Goal: Transaction & Acquisition: Book appointment/travel/reservation

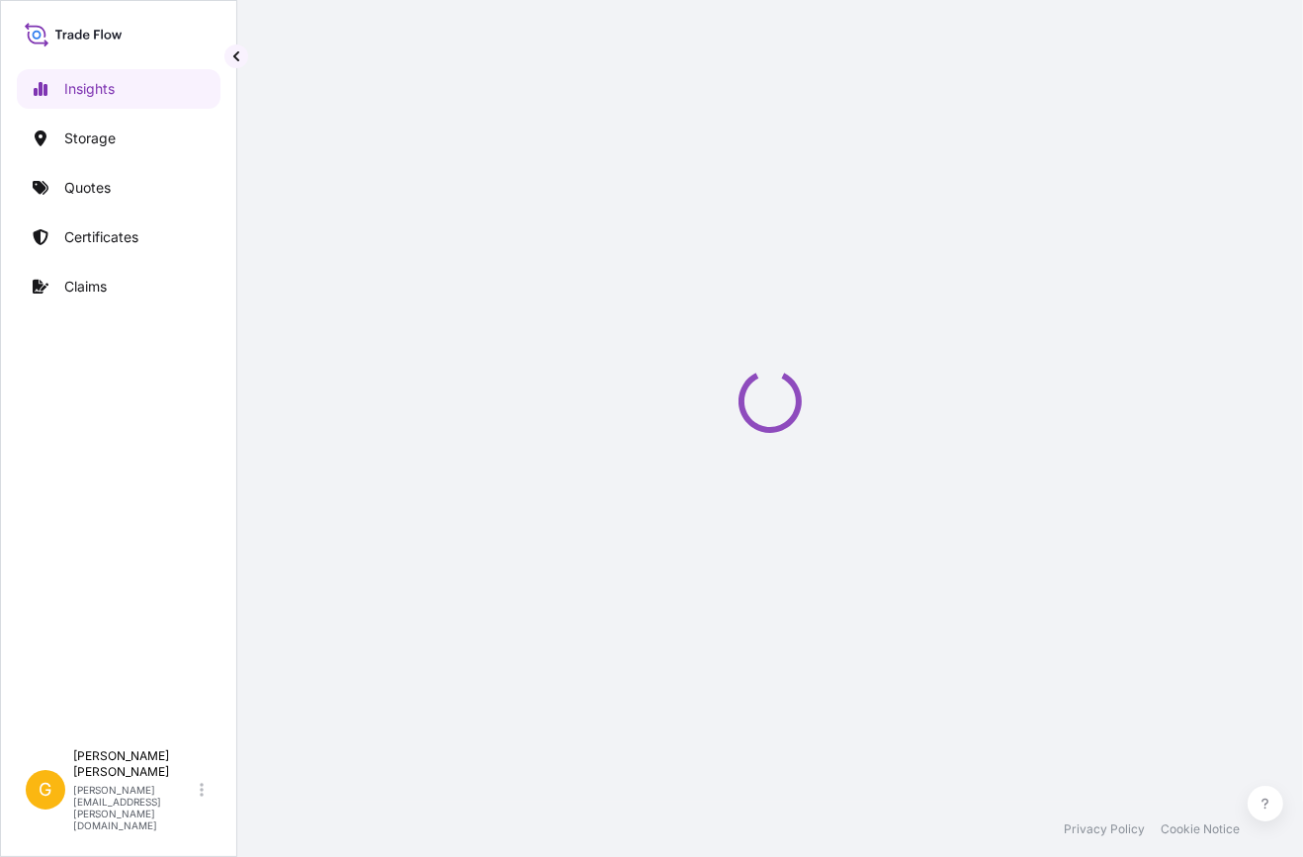
select select "2025"
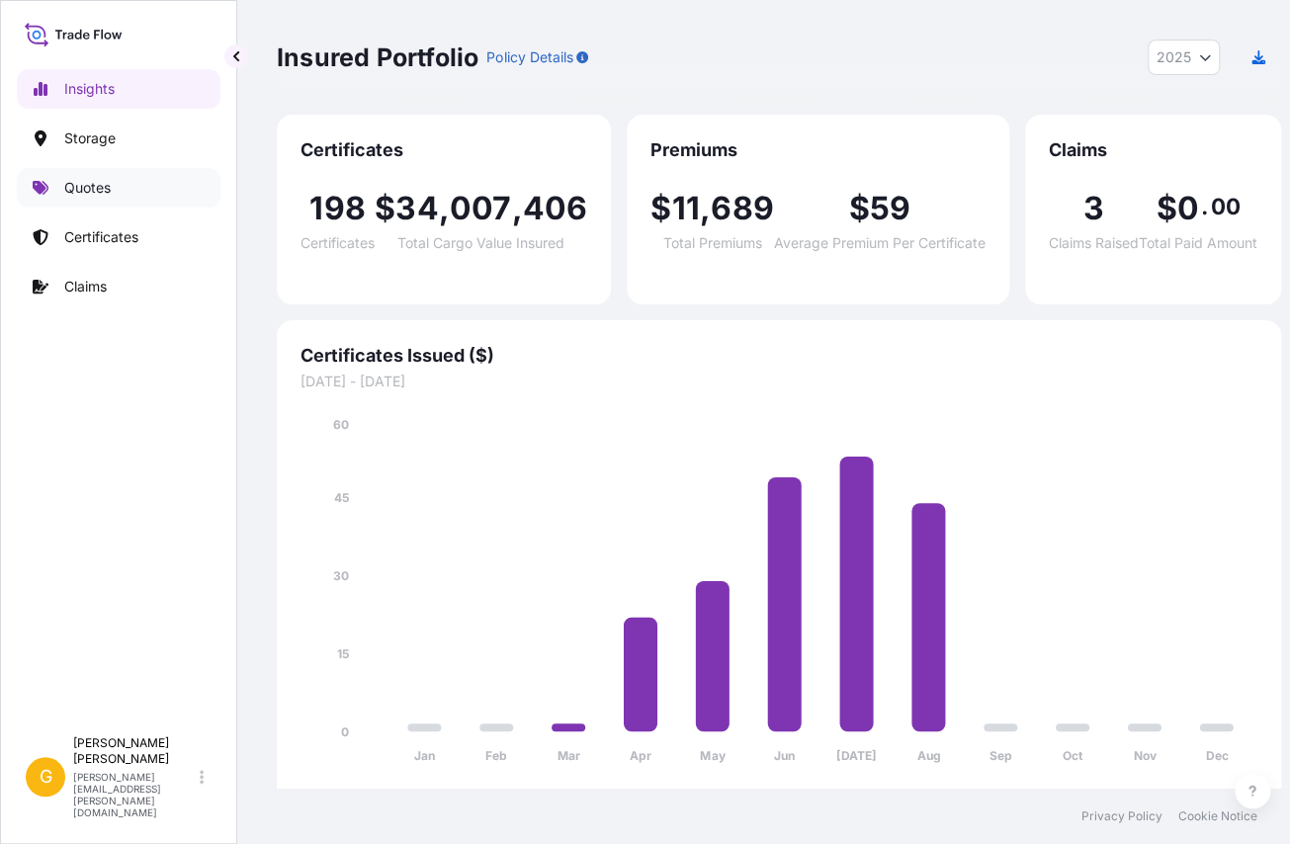
click at [119, 186] on link "Quotes" at bounding box center [119, 188] width 204 height 40
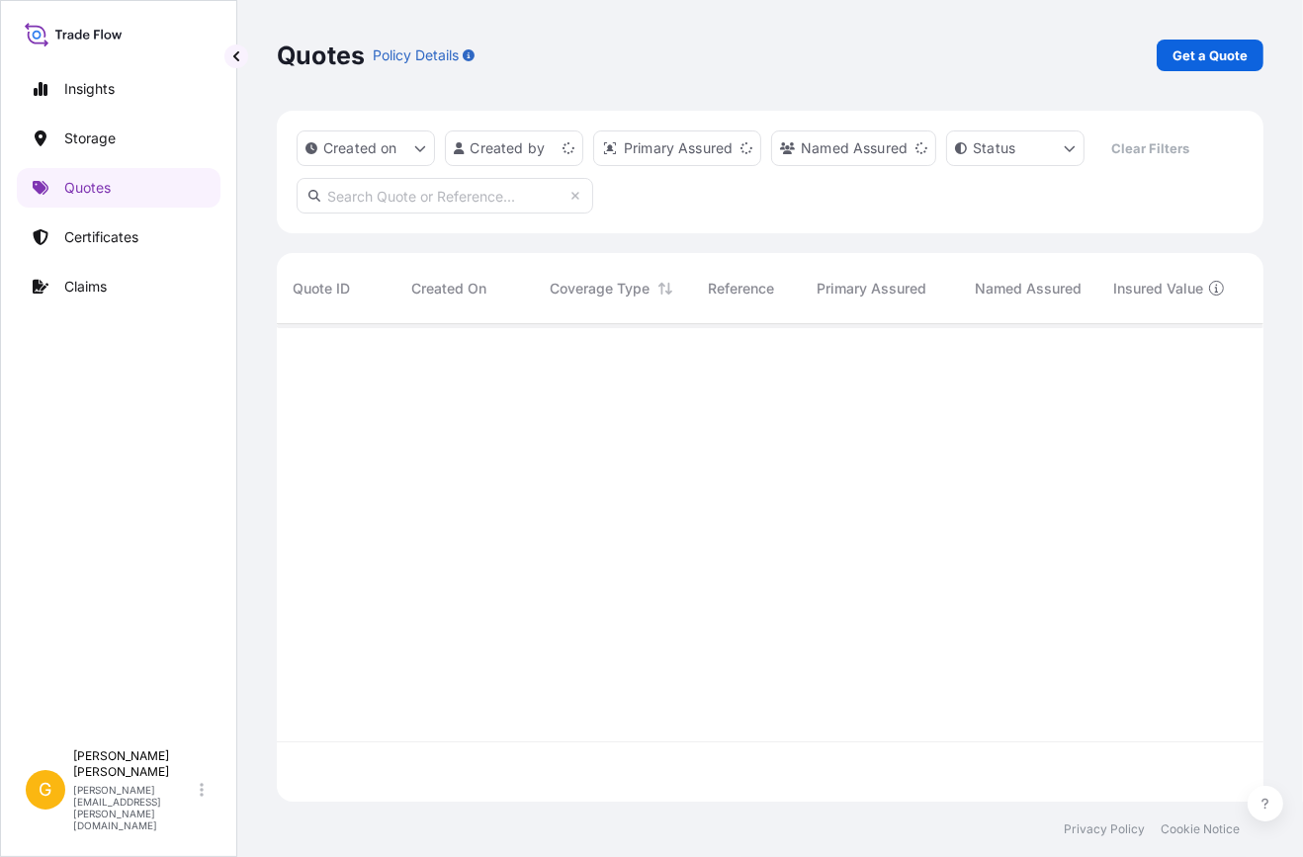
scroll to position [474, 973]
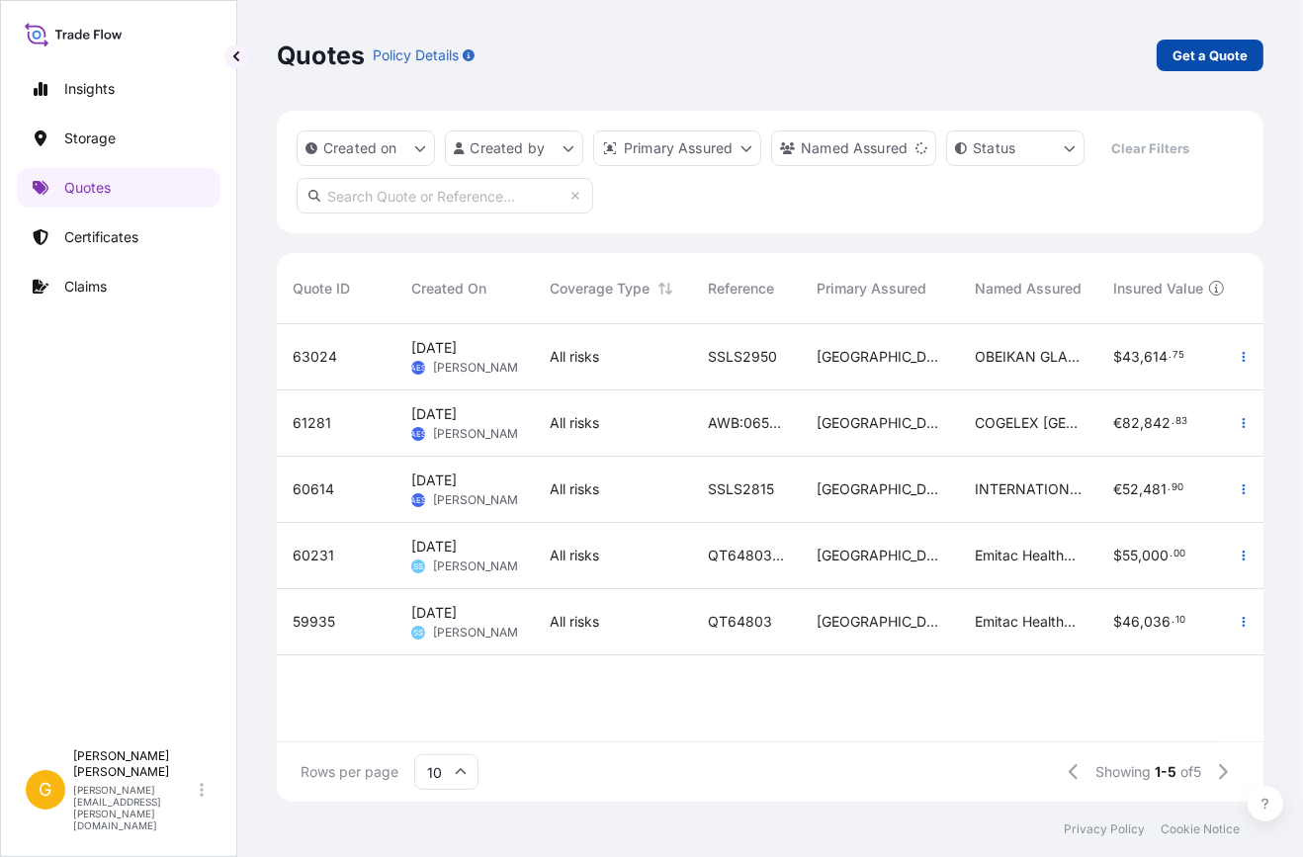
click at [1221, 57] on p "Get a Quote" at bounding box center [1209, 55] width 75 height 20
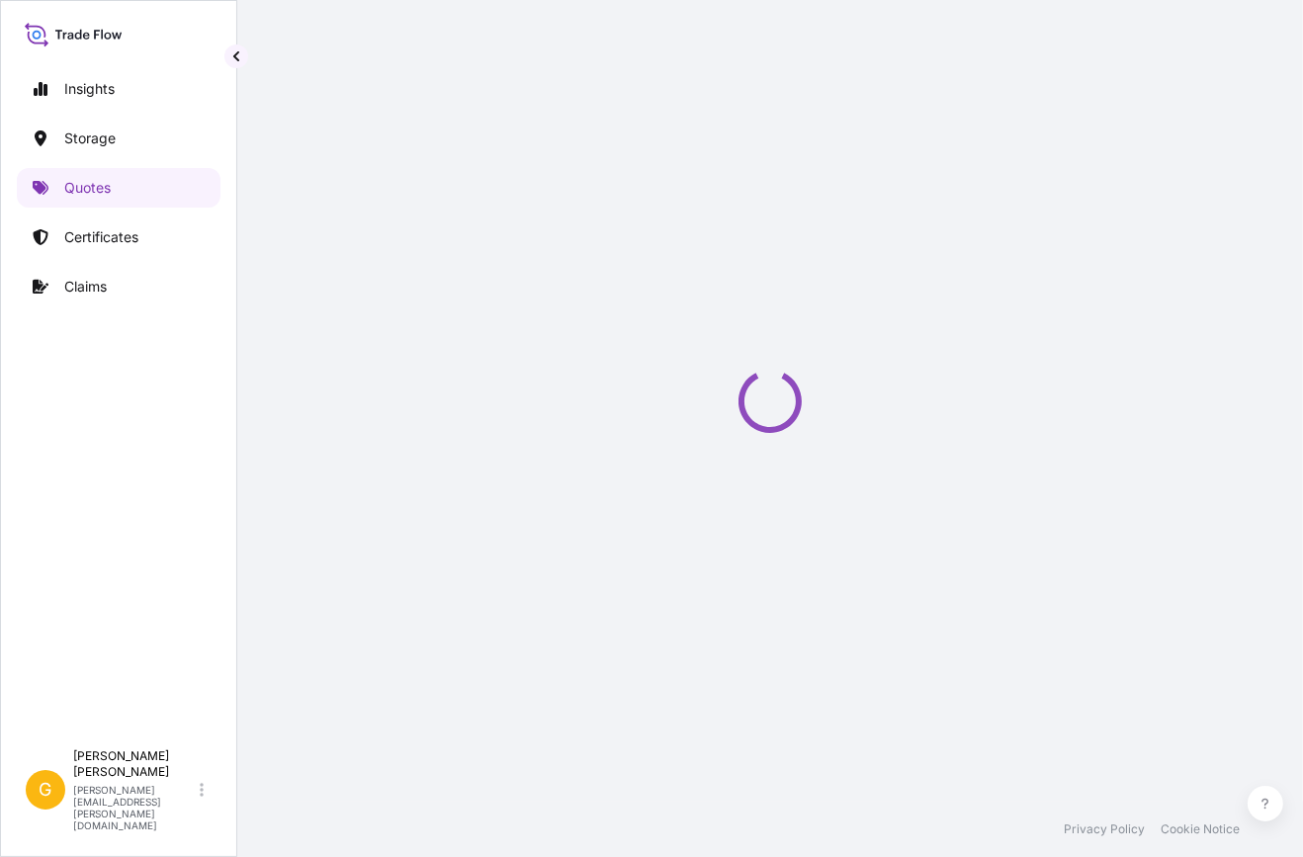
select select "Water"
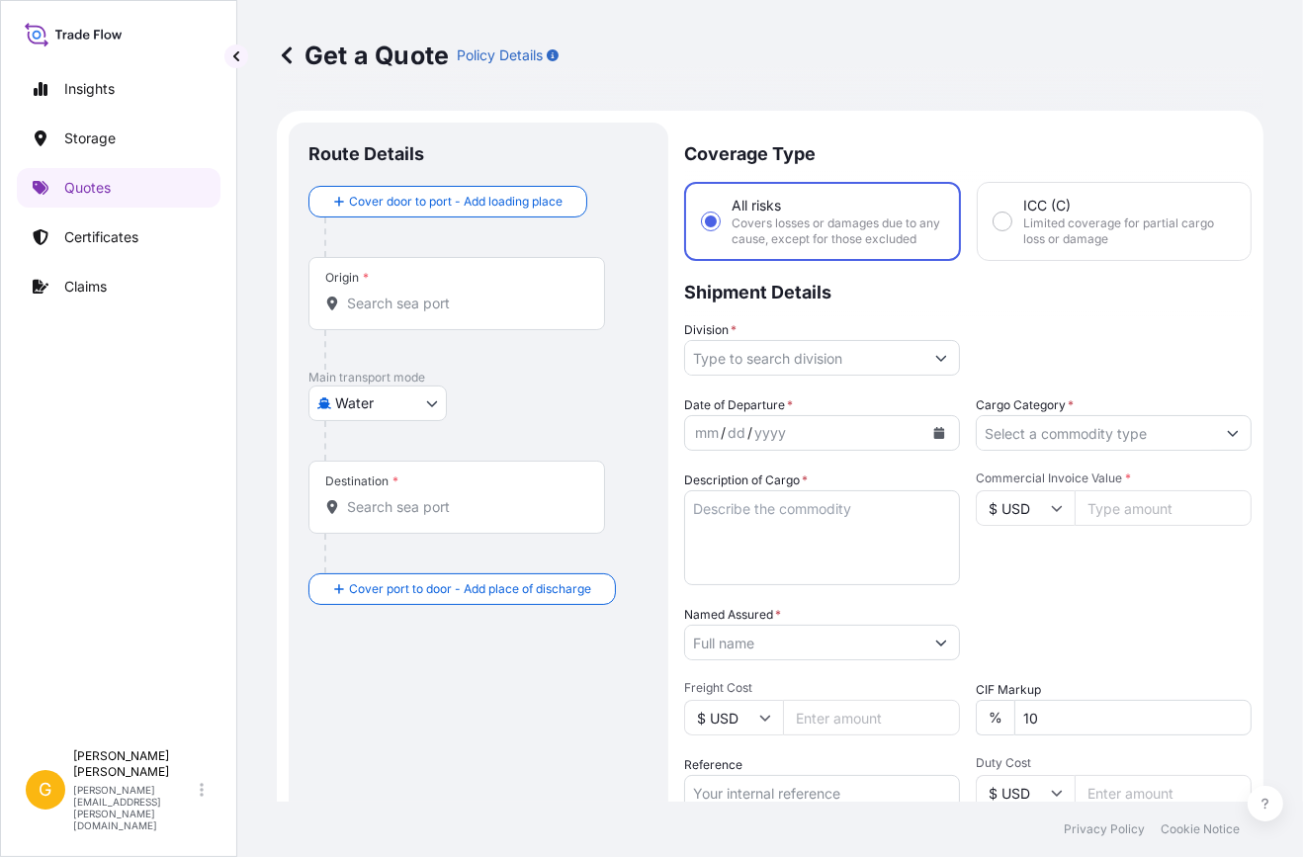
scroll to position [31, 0]
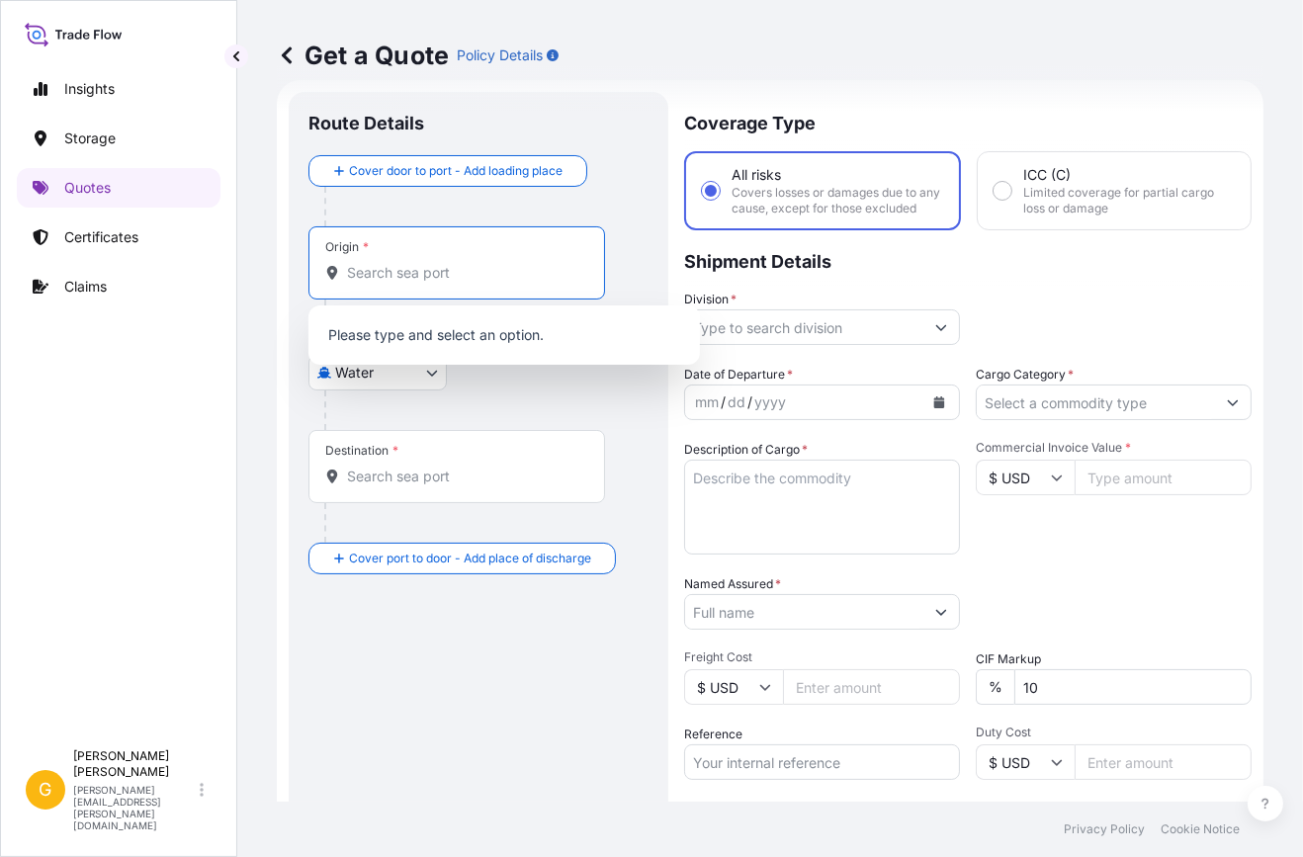
click at [387, 269] on input "Origin *" at bounding box center [463, 273] width 233 height 20
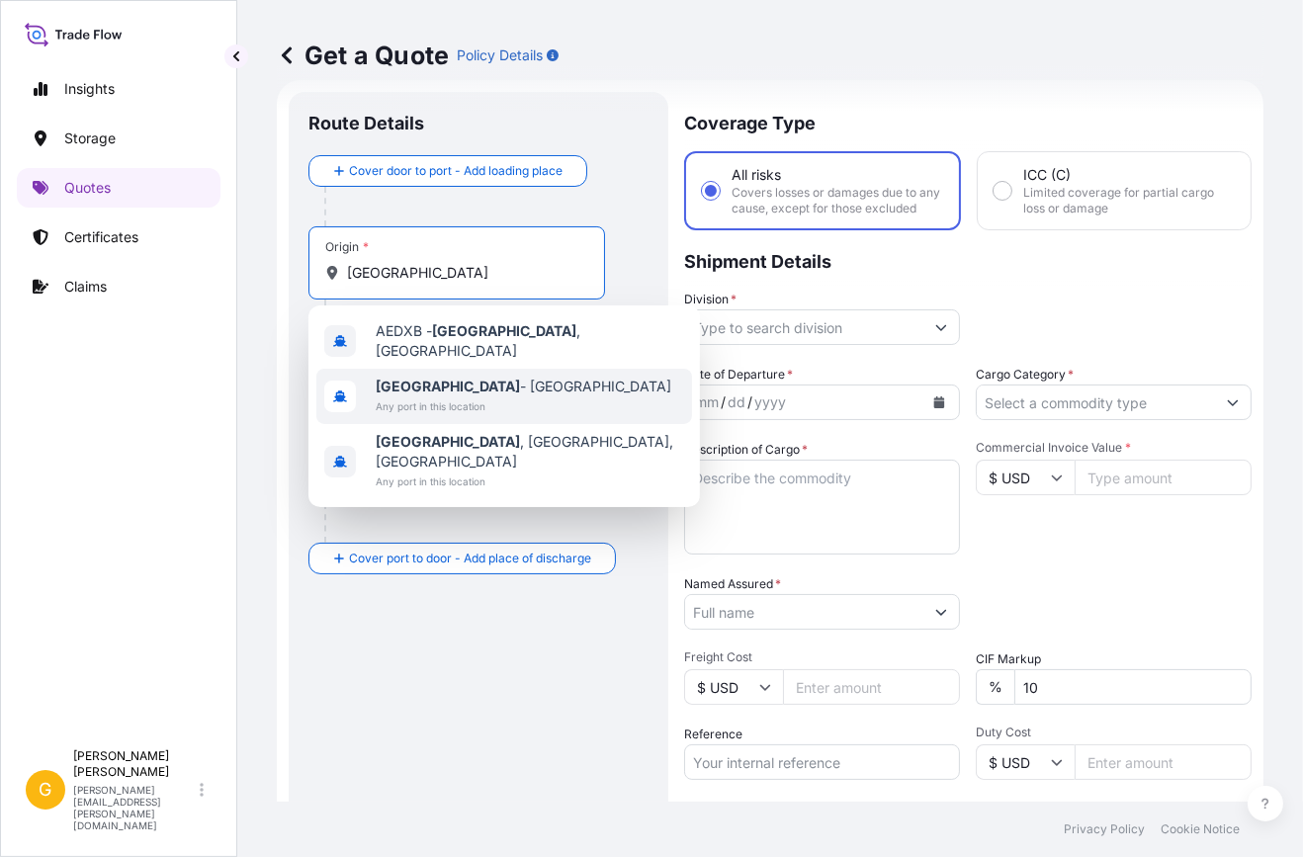
click at [424, 377] on span "[GEOGRAPHIC_DATA] - [GEOGRAPHIC_DATA]" at bounding box center [524, 387] width 296 height 20
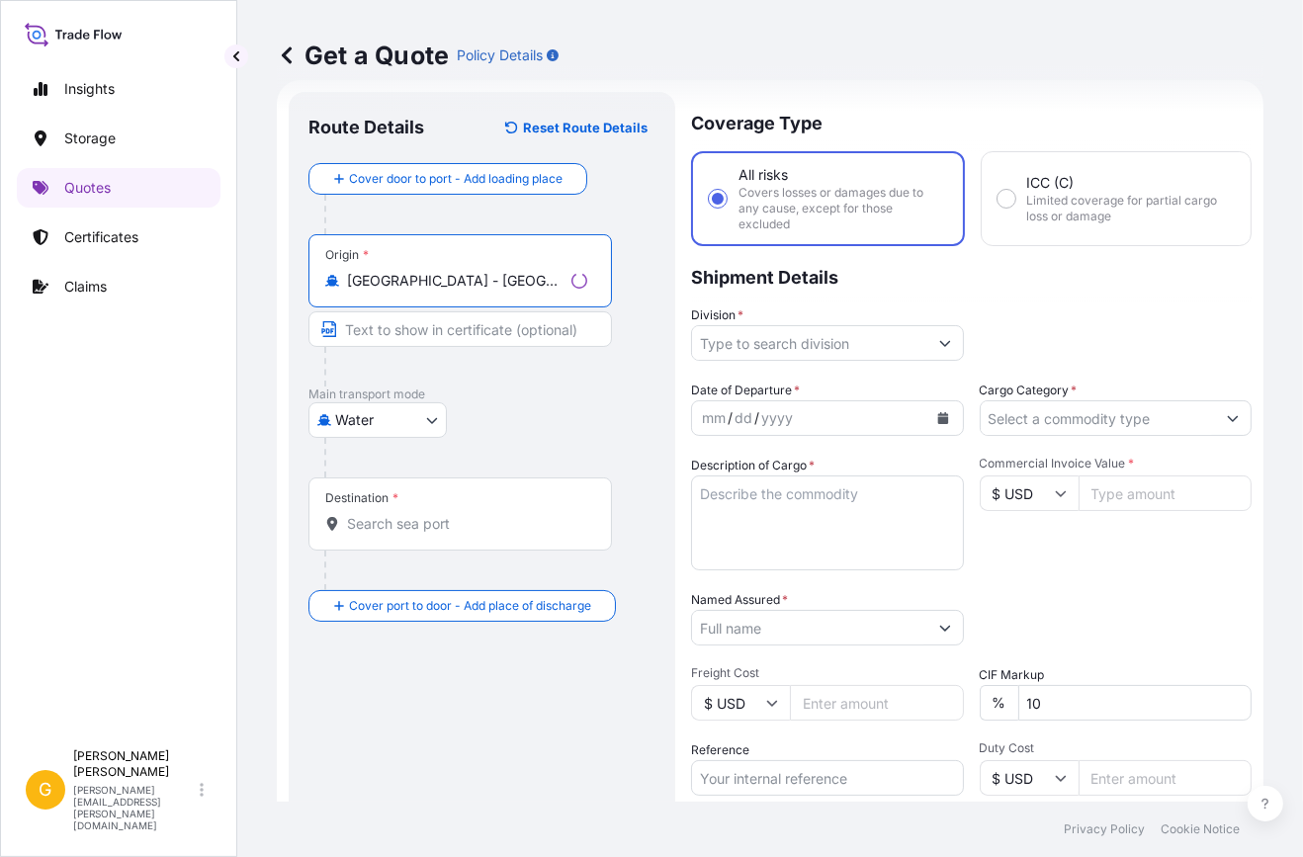
type input "[GEOGRAPHIC_DATA] - [GEOGRAPHIC_DATA]"
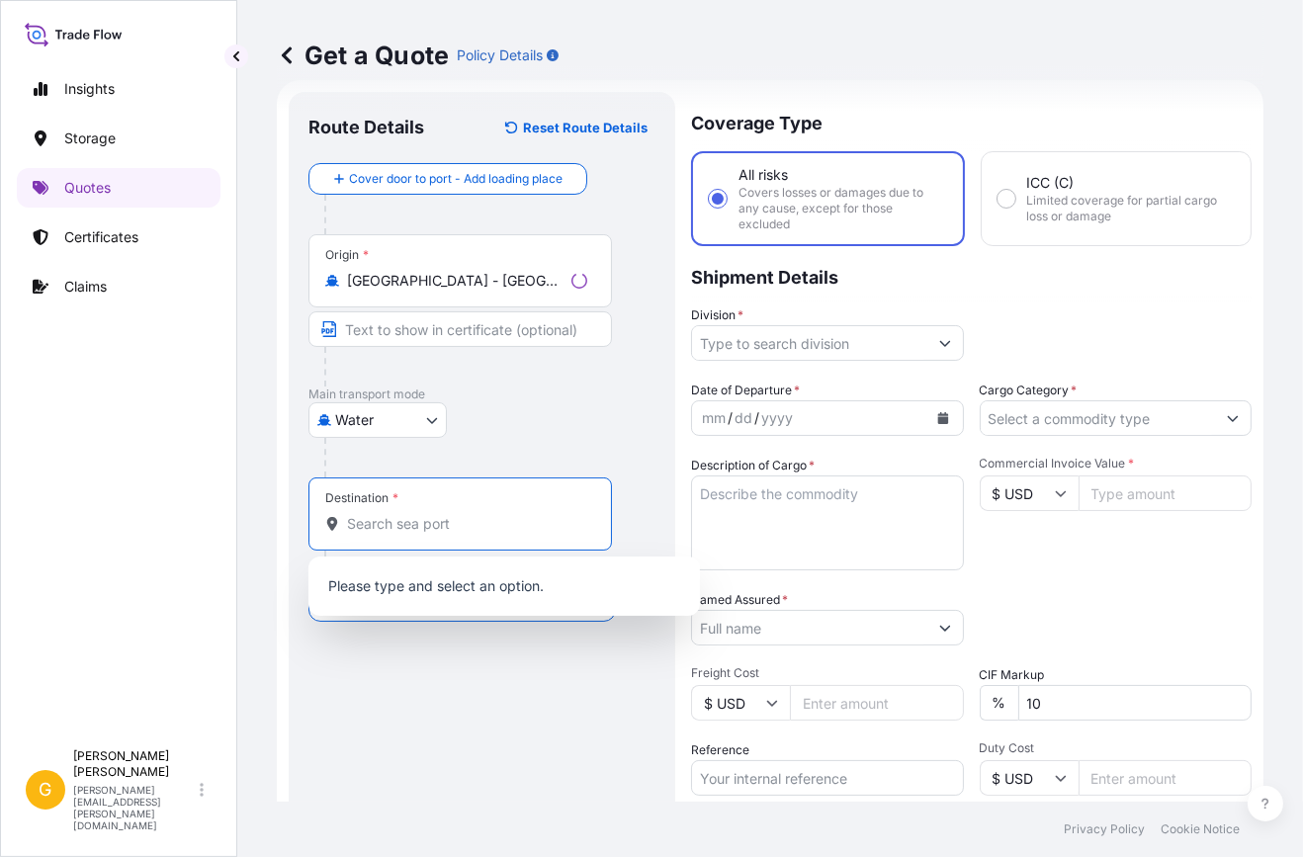
click at [382, 515] on input "Destination *" at bounding box center [467, 524] width 240 height 20
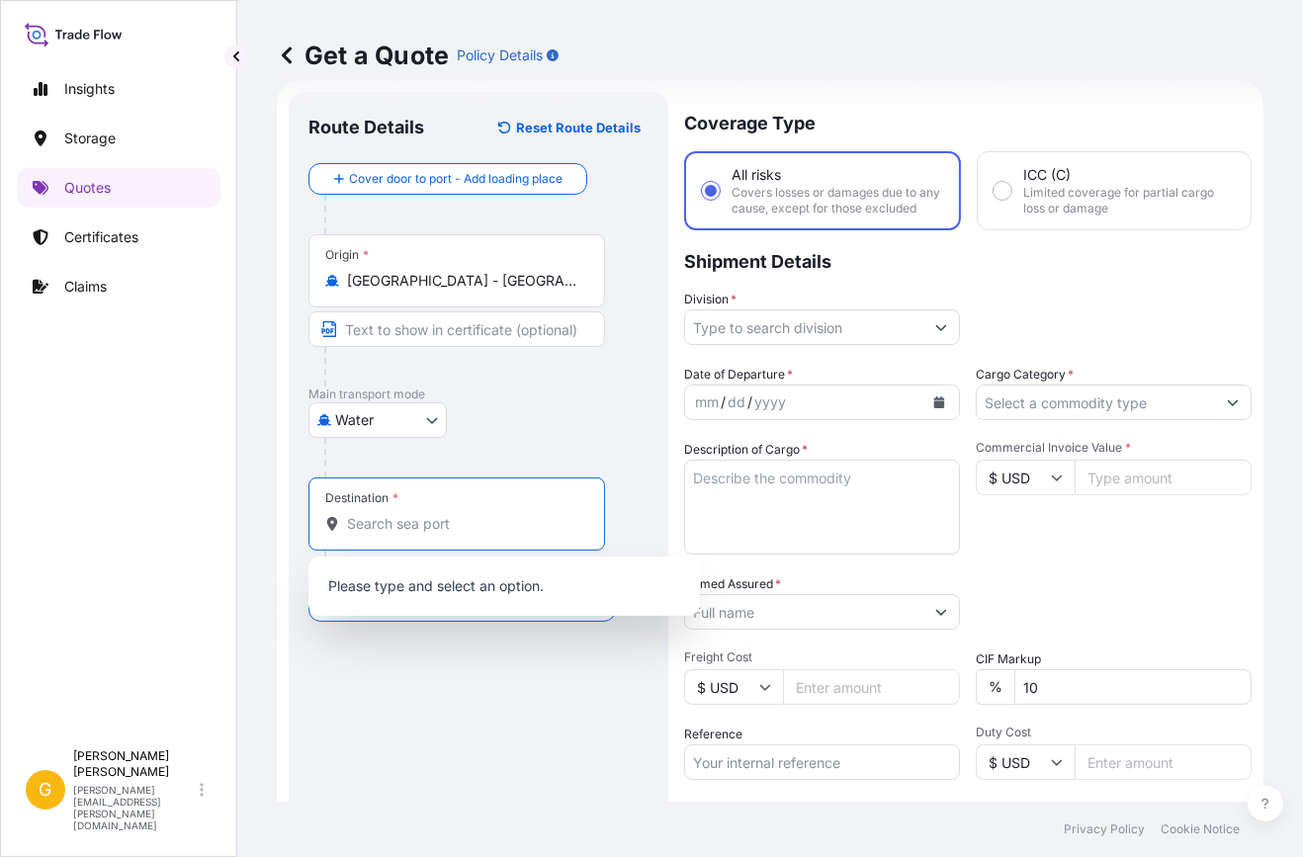
click at [385, 415] on body "0 options available. 3 options available. 0 options available. Insights Storage…" at bounding box center [651, 428] width 1303 height 857
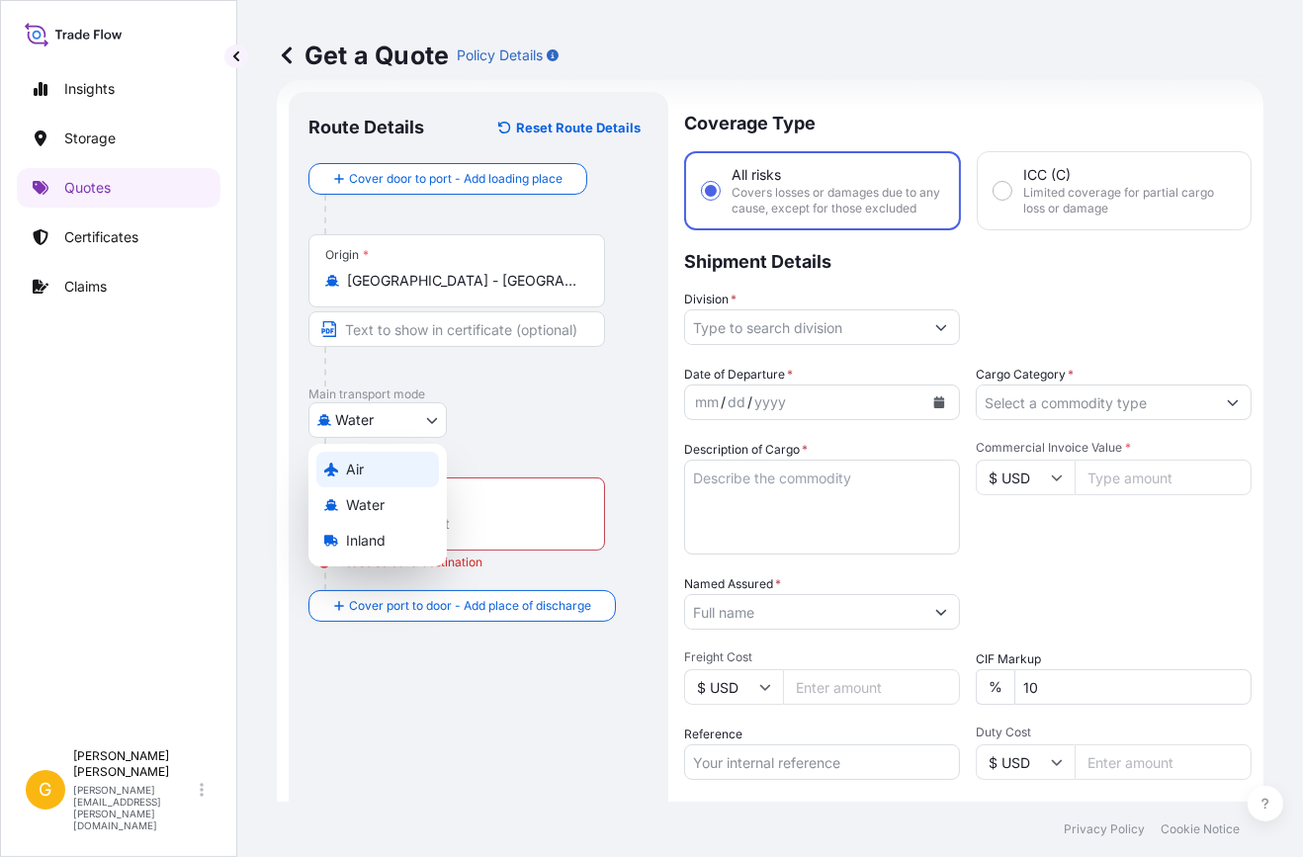
click at [378, 469] on div "Air" at bounding box center [377, 470] width 123 height 36
select select "Air"
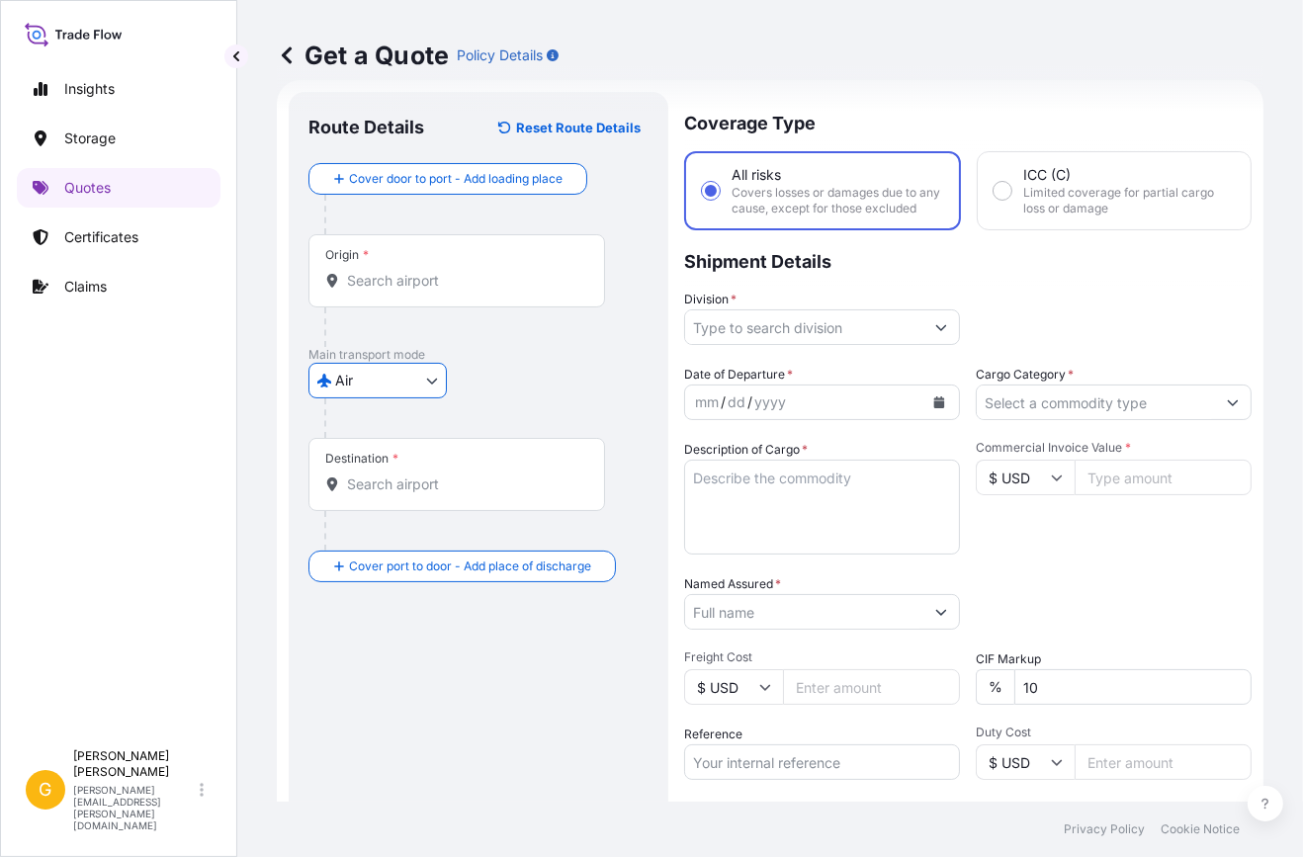
click at [395, 294] on div "Origin *" at bounding box center [456, 270] width 297 height 73
click at [395, 291] on input "Origin *" at bounding box center [463, 281] width 233 height 20
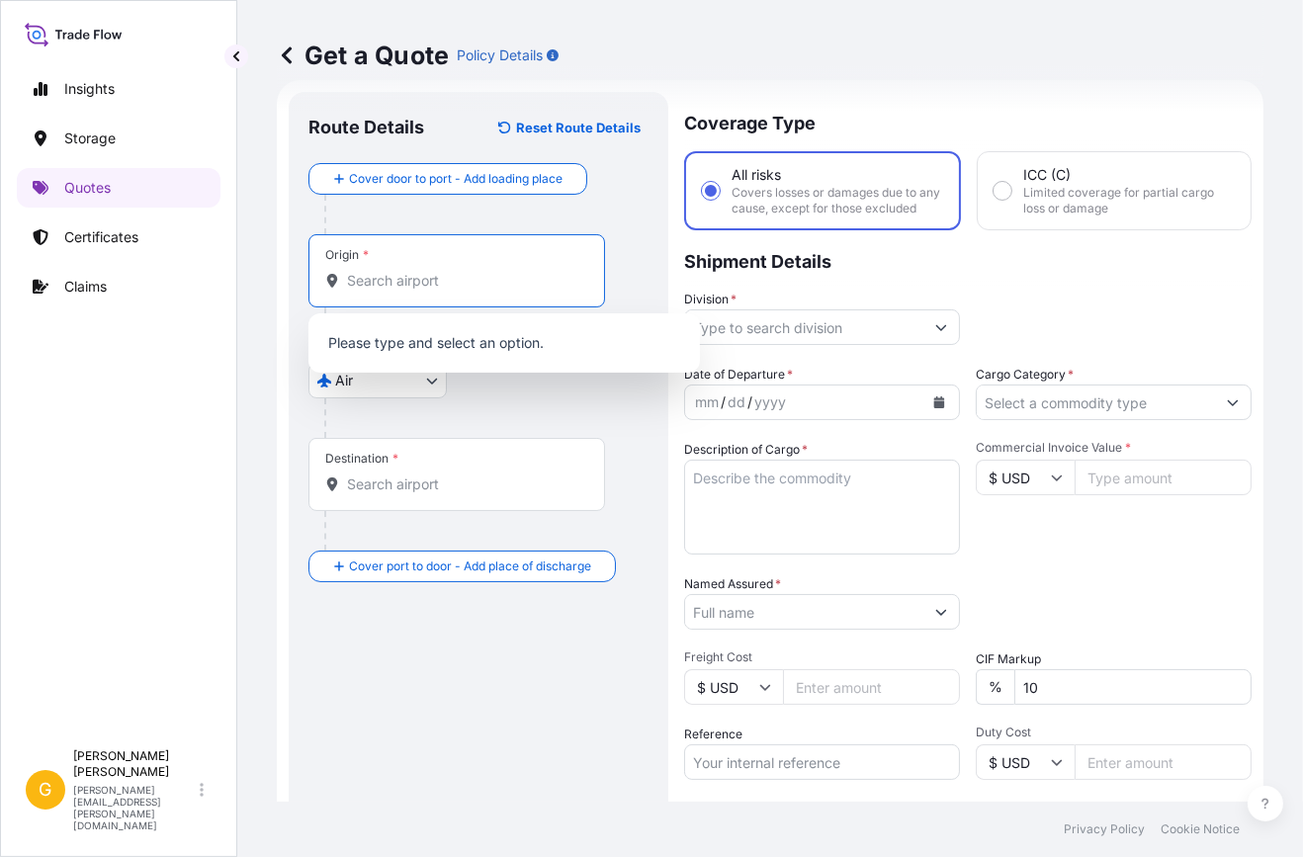
click at [389, 289] on input "Origin *" at bounding box center [463, 281] width 233 height 20
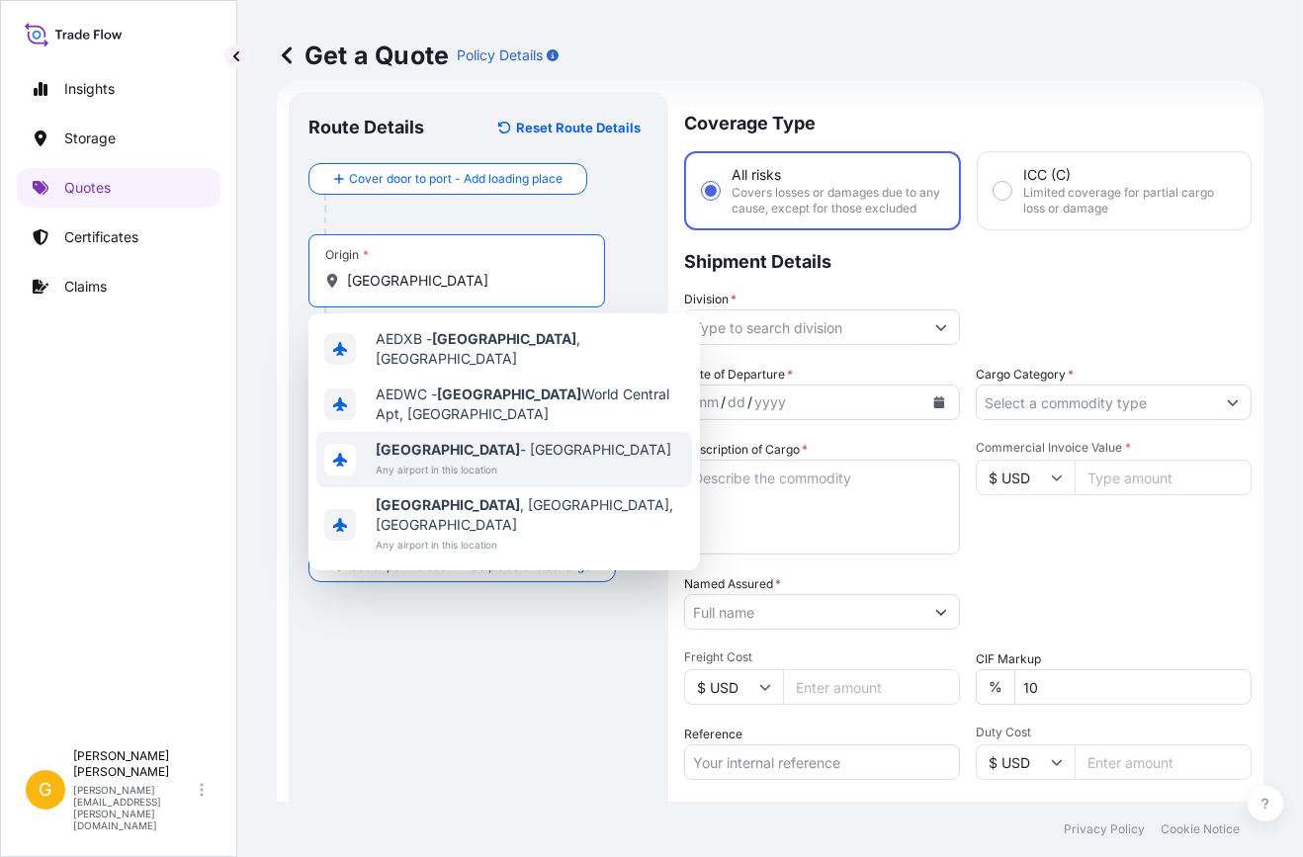
click at [444, 440] on span "[GEOGRAPHIC_DATA] - [GEOGRAPHIC_DATA]" at bounding box center [524, 450] width 296 height 20
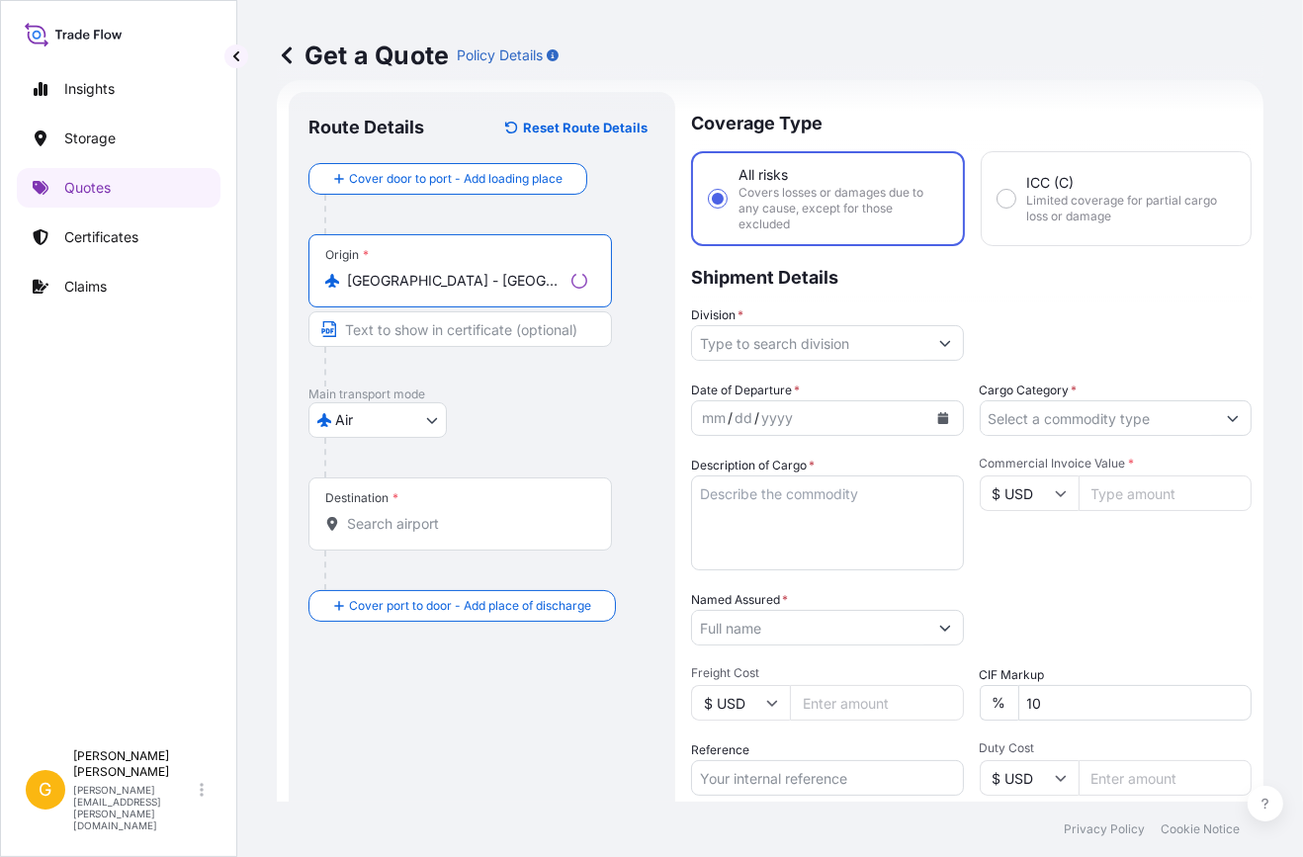
type input "[GEOGRAPHIC_DATA] - [GEOGRAPHIC_DATA]"
click at [420, 529] on input "Destination *" at bounding box center [467, 524] width 240 height 20
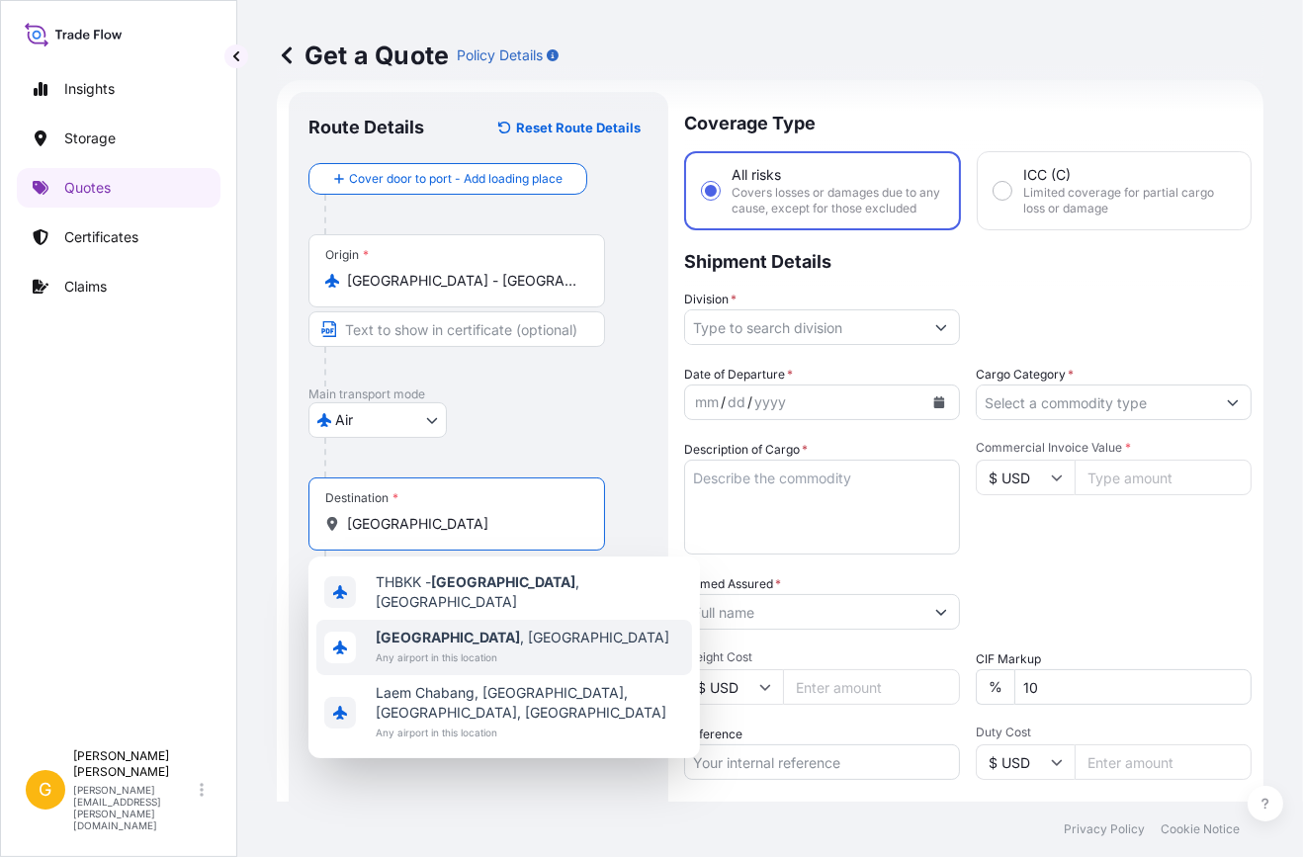
click at [553, 649] on div "[GEOGRAPHIC_DATA] , [GEOGRAPHIC_DATA] Any airport in this location" at bounding box center [504, 647] width 376 height 55
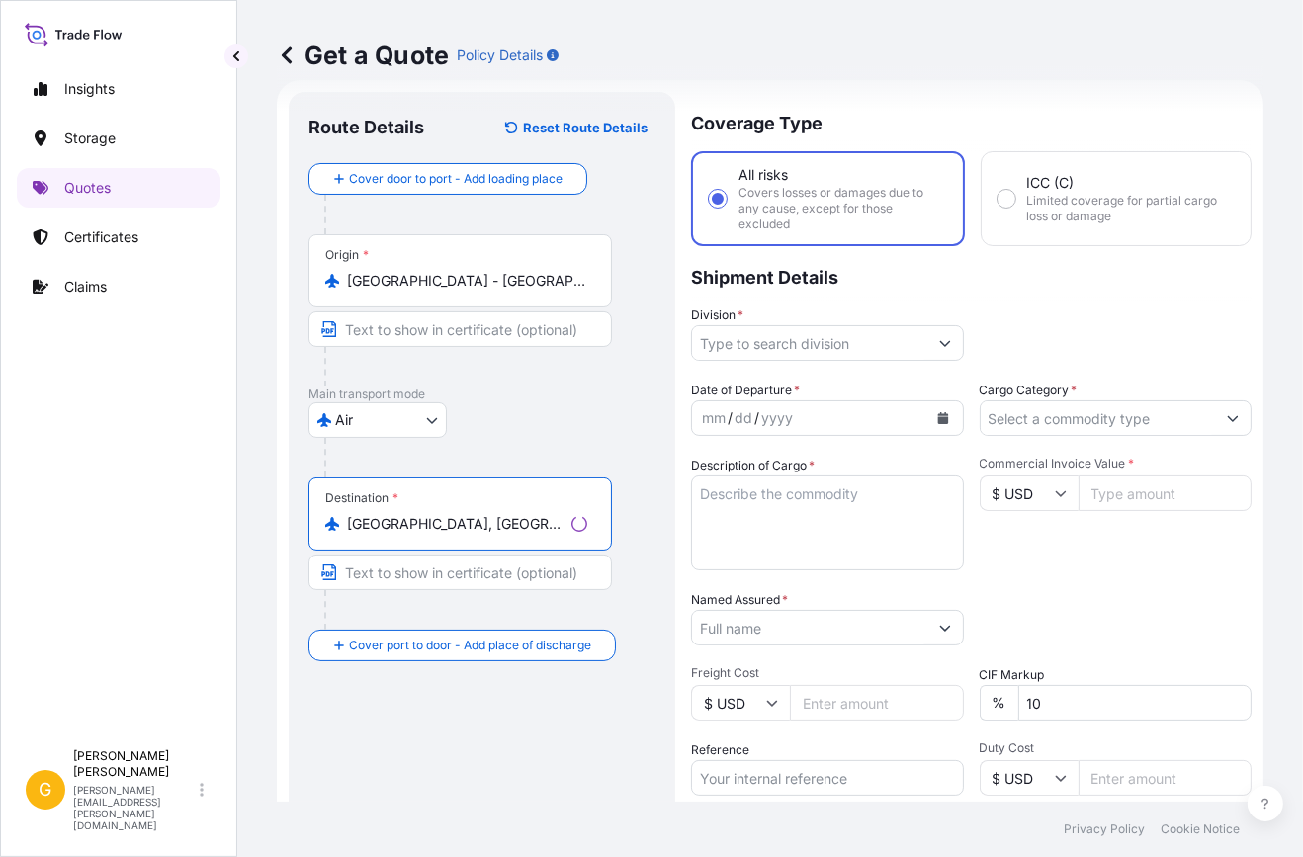
type input "[GEOGRAPHIC_DATA], [GEOGRAPHIC_DATA]"
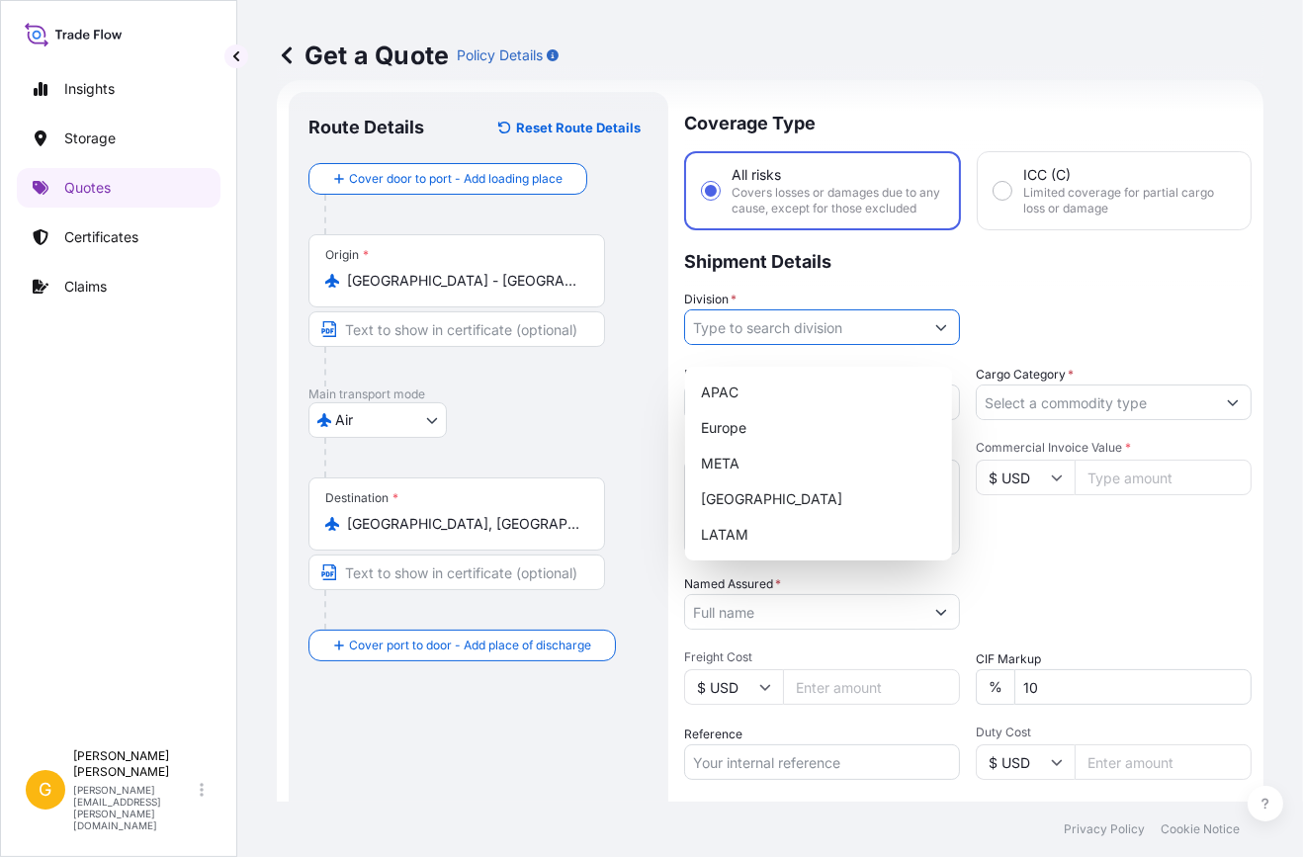
click at [793, 345] on input "Division *" at bounding box center [804, 327] width 238 height 36
click at [757, 459] on div "META" at bounding box center [818, 464] width 251 height 36
type input "META"
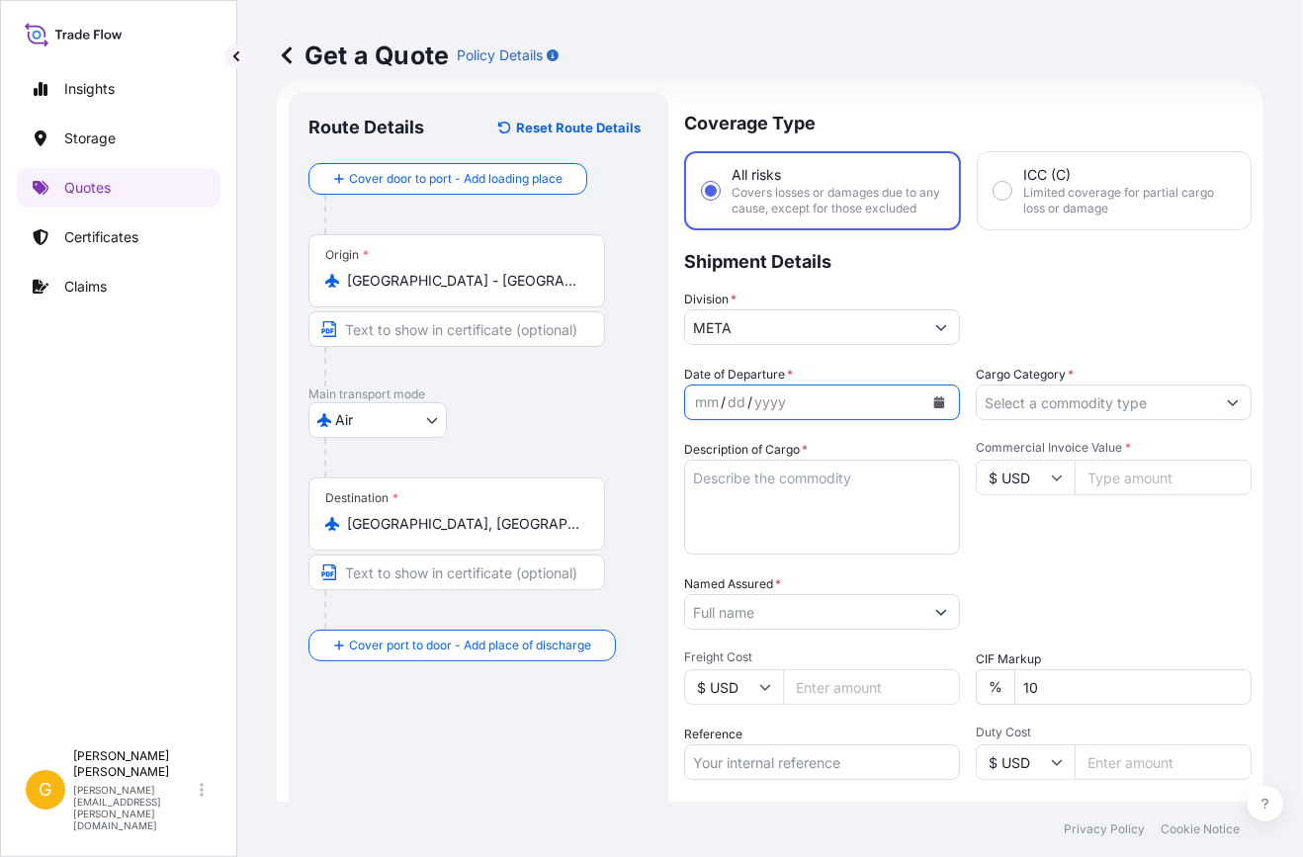
click at [923, 416] on button "Calendar" at bounding box center [939, 402] width 32 height 32
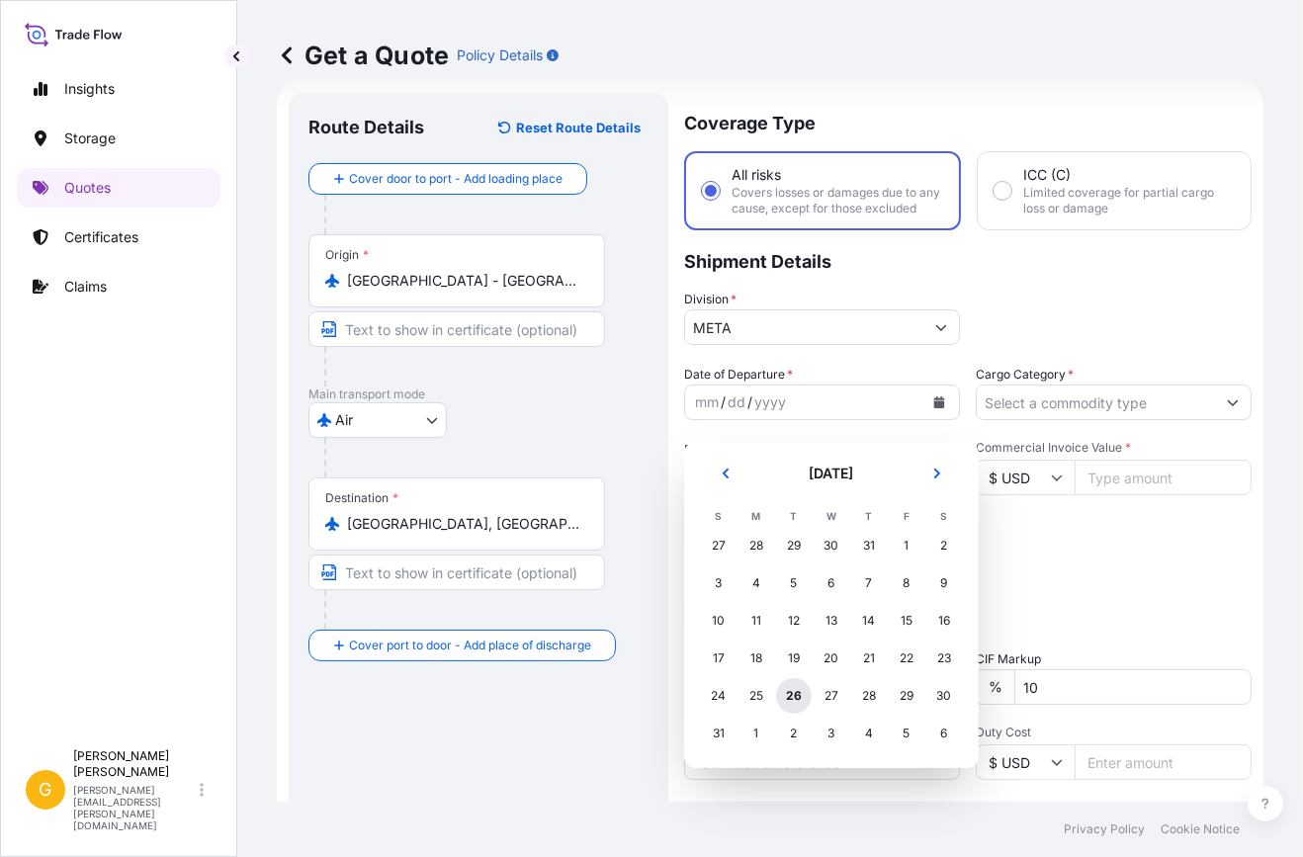
click at [802, 692] on div "26" at bounding box center [794, 696] width 36 height 36
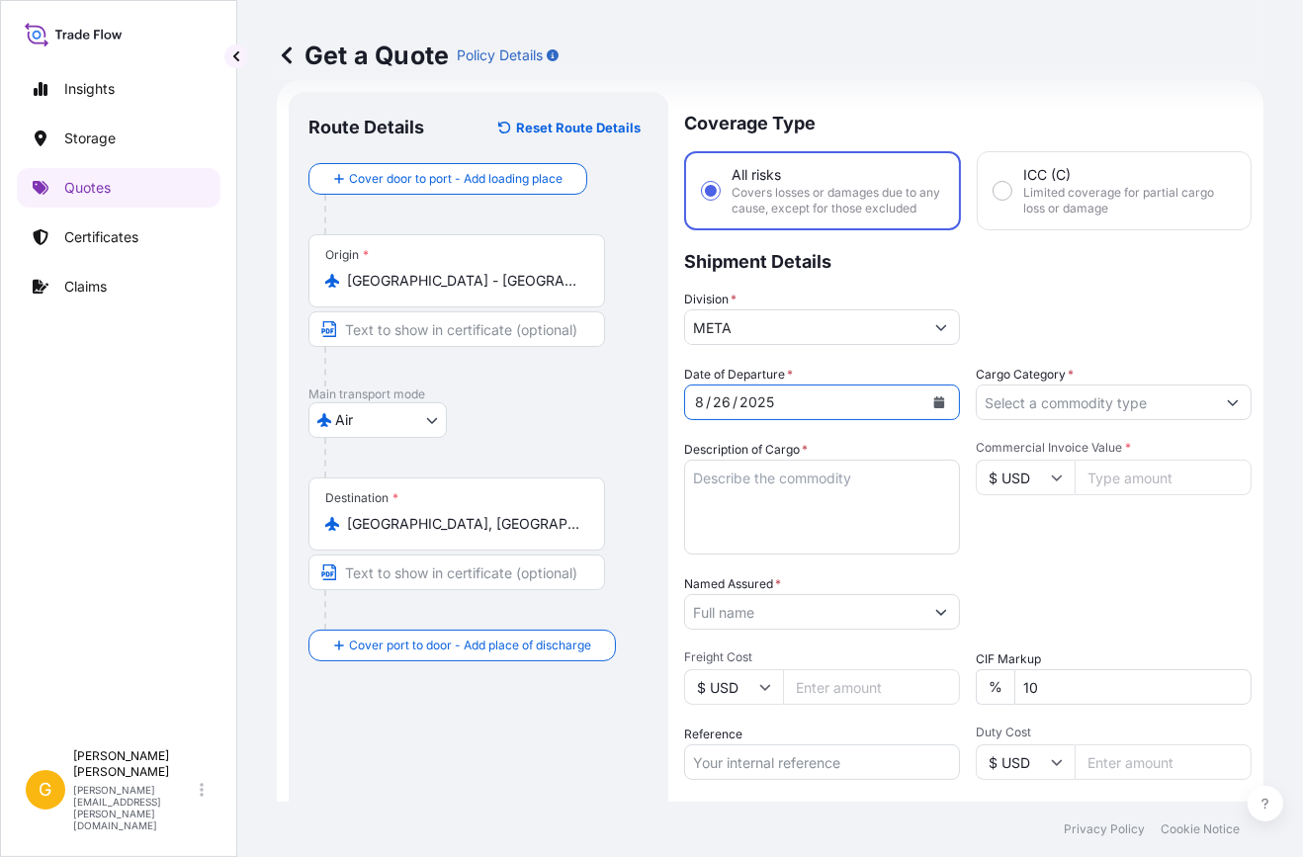
click at [803, 514] on textarea "Description of Cargo *" at bounding box center [822, 507] width 276 height 95
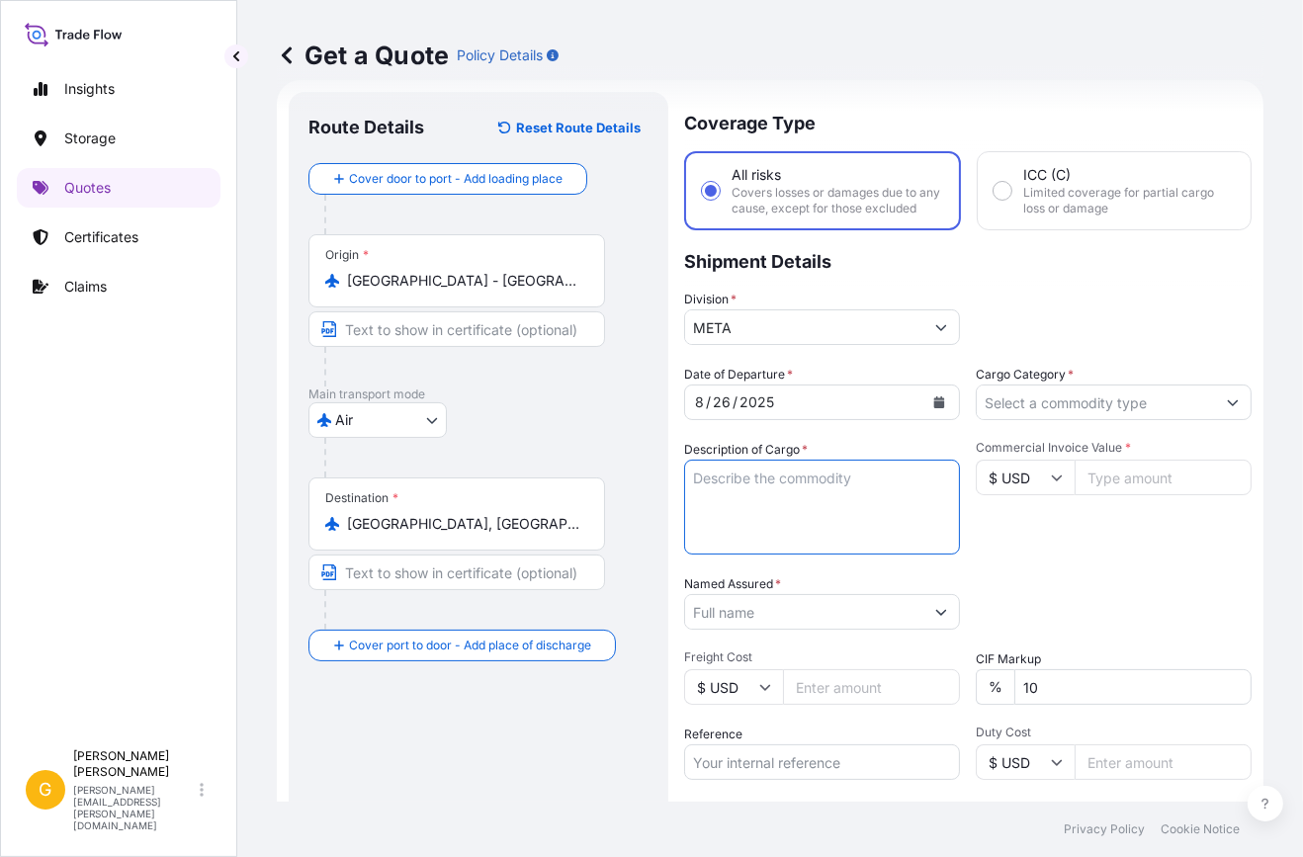
click at [712, 484] on textarea "Description of Cargo *" at bounding box center [822, 507] width 276 height 95
click at [744, 503] on textarea "1 PACKAGE OF" at bounding box center [822, 507] width 276 height 95
click at [744, 501] on textarea "1 PACKAGE OF" at bounding box center [822, 507] width 276 height 95
click at [818, 481] on textarea "1 PALLET OF" at bounding box center [822, 507] width 276 height 95
type textarea "1 PALLET OF FRAGRANCE"
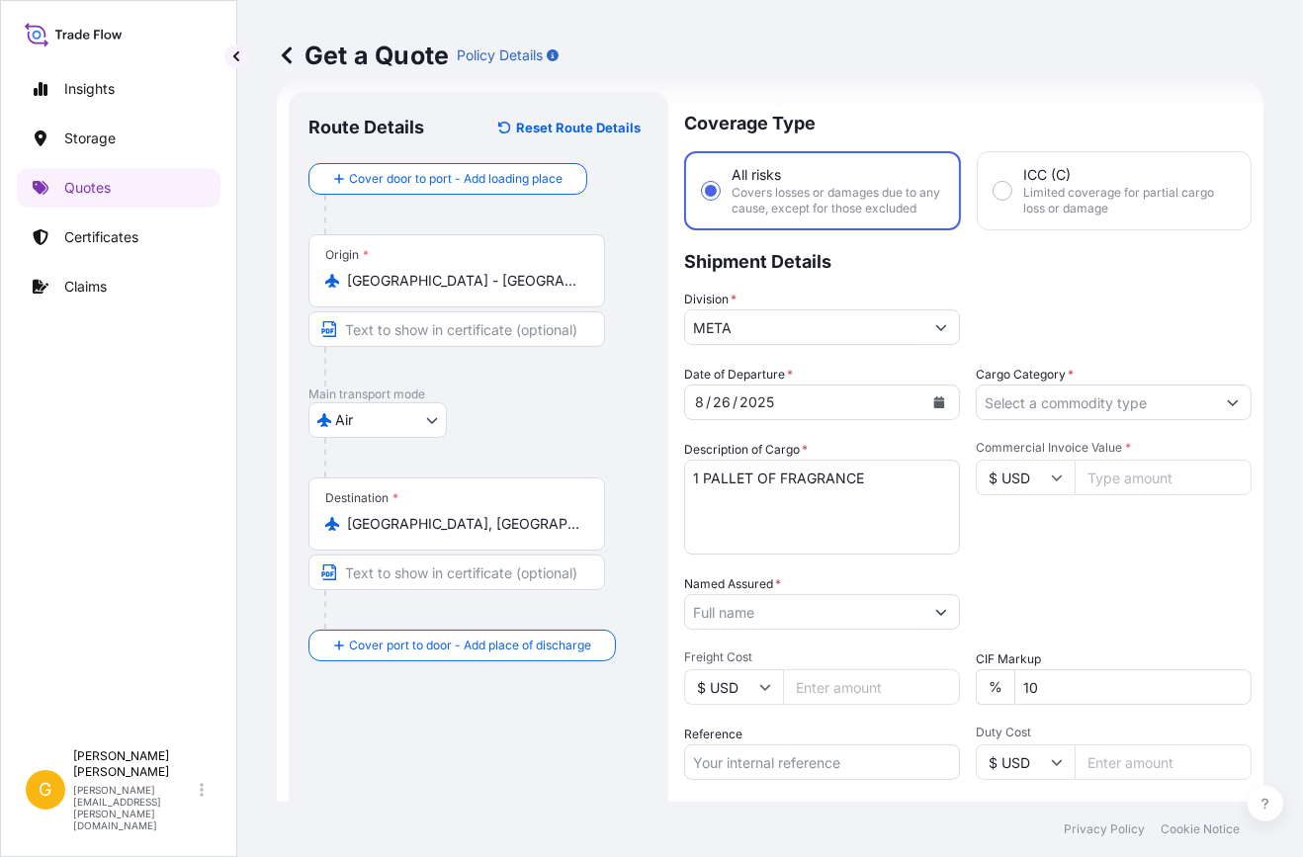
click at [1137, 494] on input "Commercial Invoice Value *" at bounding box center [1162, 478] width 177 height 36
type input "4092.5"
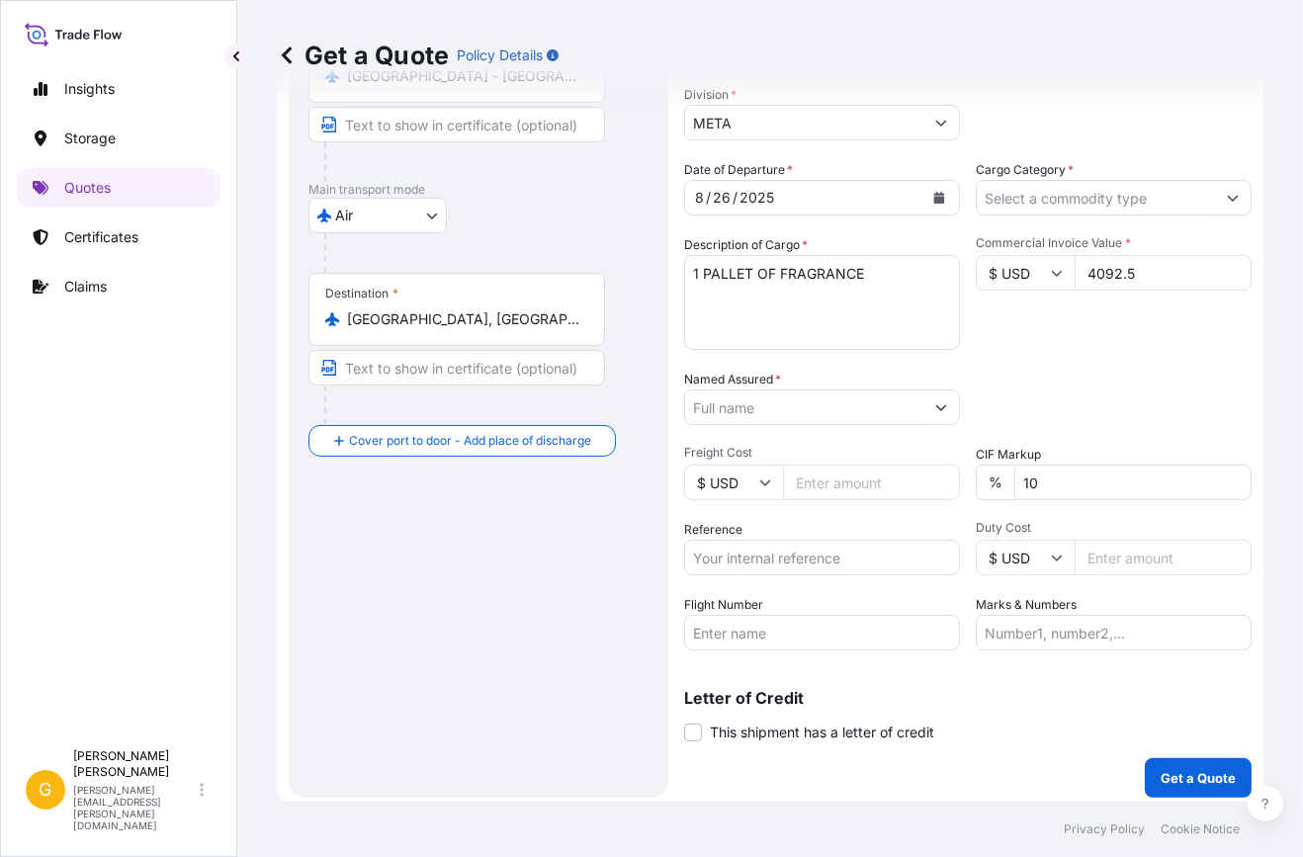
scroll to position [258, 0]
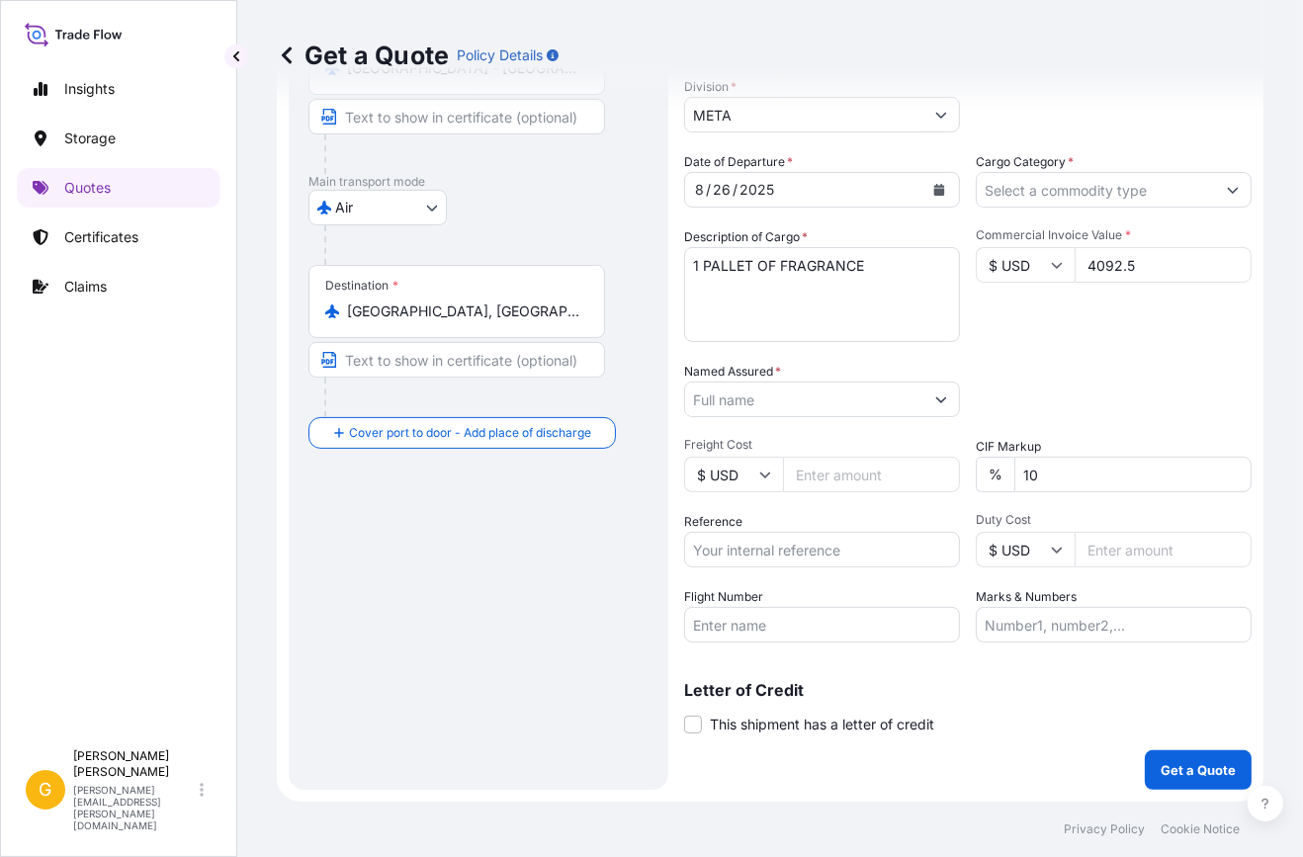
click at [767, 618] on input "Flight Number" at bounding box center [822, 625] width 276 height 36
paste input "176-13634386"
drag, startPoint x: 829, startPoint y: 621, endPoint x: 522, endPoint y: 621, distance: 307.4
click at [522, 621] on form "Route Details Reset Route Details Cover door to port - Add loading place Place …" at bounding box center [770, 335] width 986 height 934
type input "176-13634386"
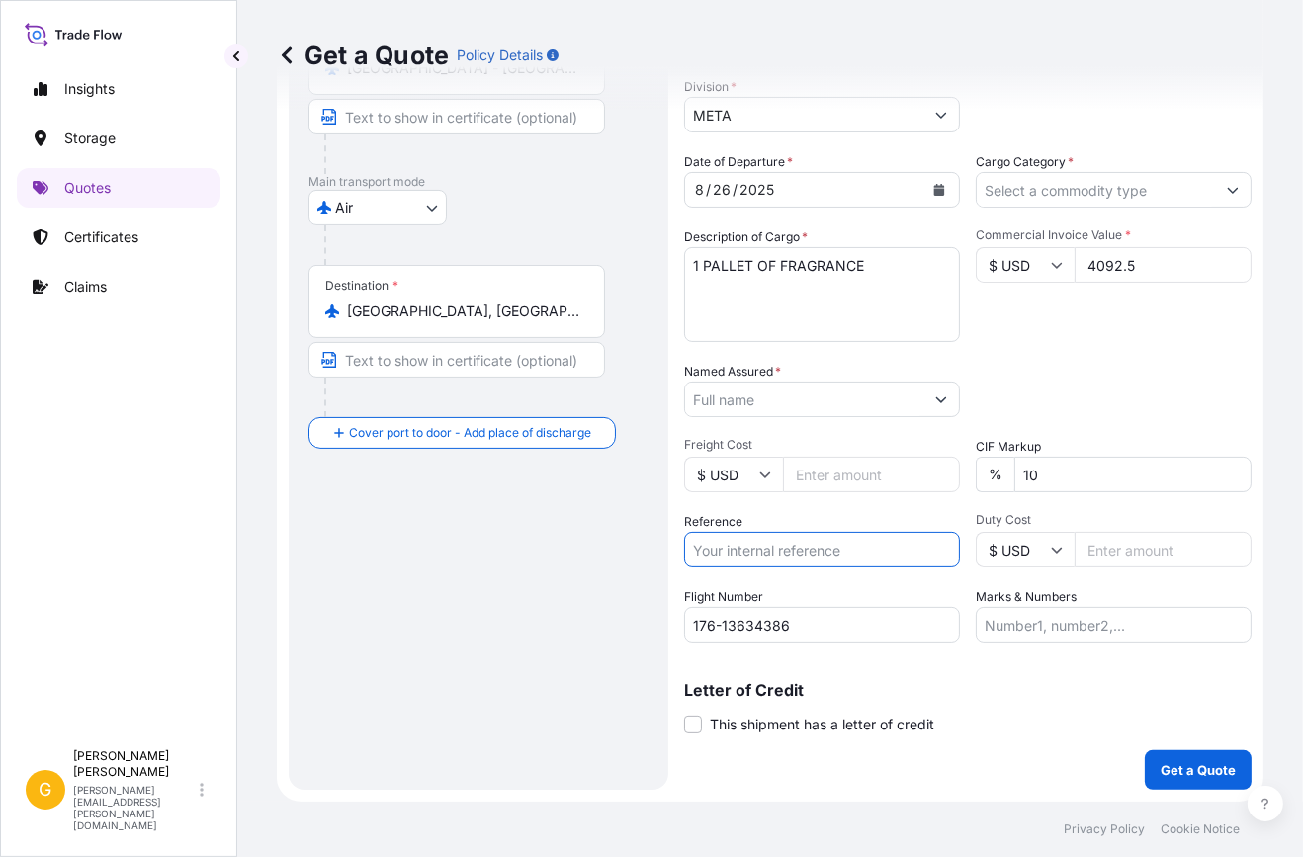
click at [801, 551] on input "Reference" at bounding box center [822, 550] width 276 height 36
paste input "176-13634386"
drag, startPoint x: 824, startPoint y: 554, endPoint x: 501, endPoint y: 498, distance: 328.1
click at [342, 511] on form "Route Details Reset Route Details Cover door to port - Add loading place Place …" at bounding box center [770, 335] width 986 height 934
paste input "QT65614"
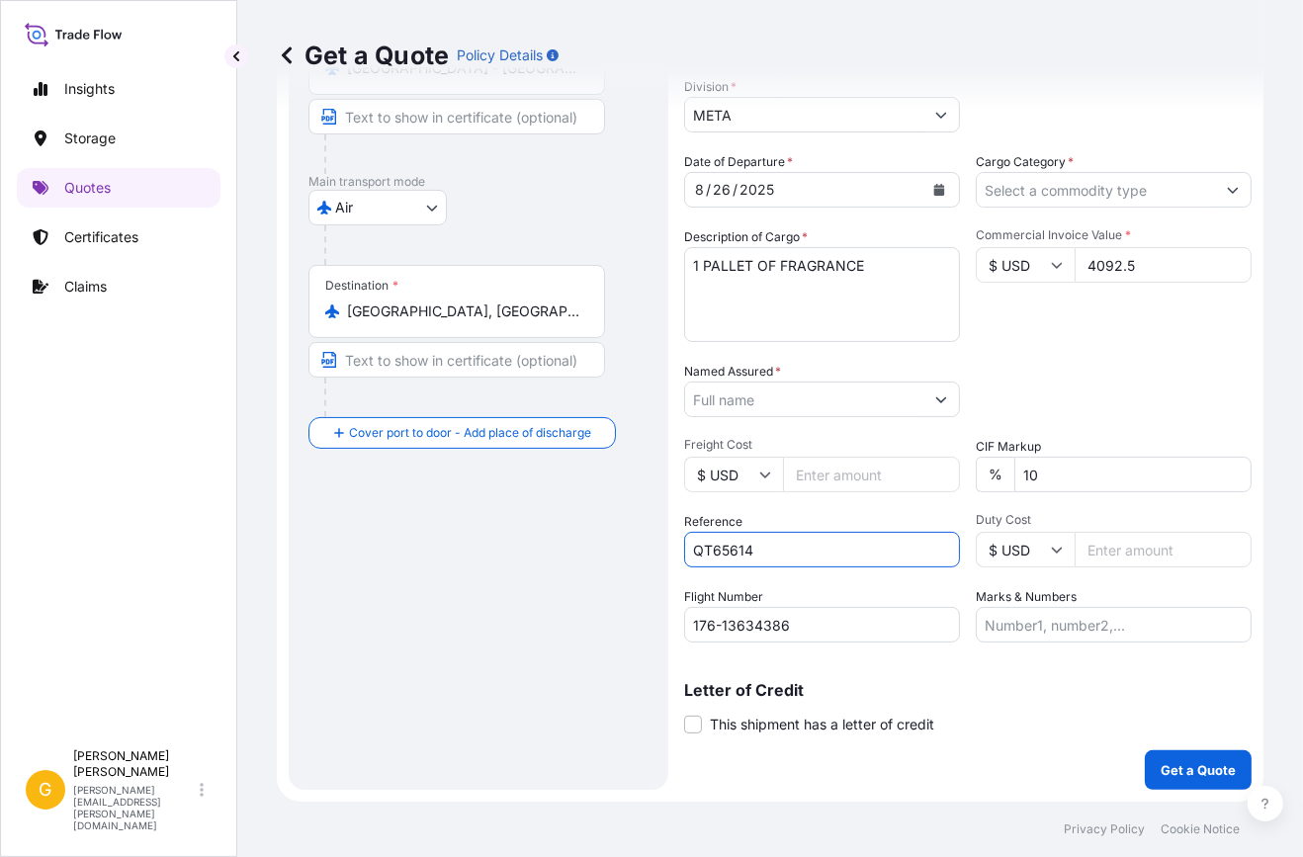
type input "QT65614"
drag, startPoint x: 845, startPoint y: 621, endPoint x: 429, endPoint y: 588, distance: 417.4
click at [429, 588] on form "Route Details Reset Route Details Cover door to port - Add loading place Place …" at bounding box center [770, 335] width 986 height 934
drag, startPoint x: 764, startPoint y: 547, endPoint x: 343, endPoint y: 493, distance: 424.4
click at [343, 493] on form "Route Details Reset Route Details Cover door to port - Add loading place Place …" at bounding box center [770, 335] width 986 height 934
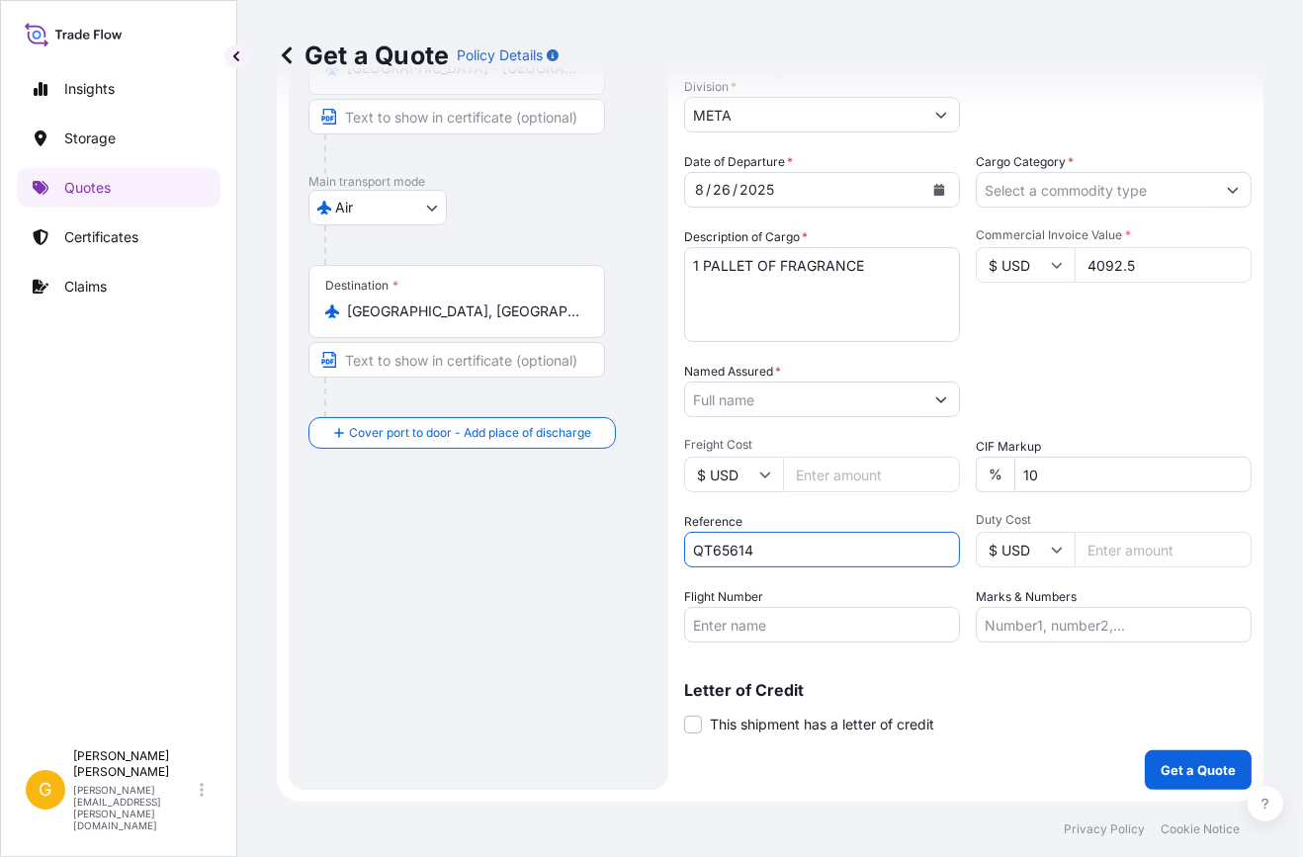
paste input "176-13634386"
type input "176-13634386"
click at [903, 405] on input "Named Assured *" at bounding box center [804, 400] width 238 height 36
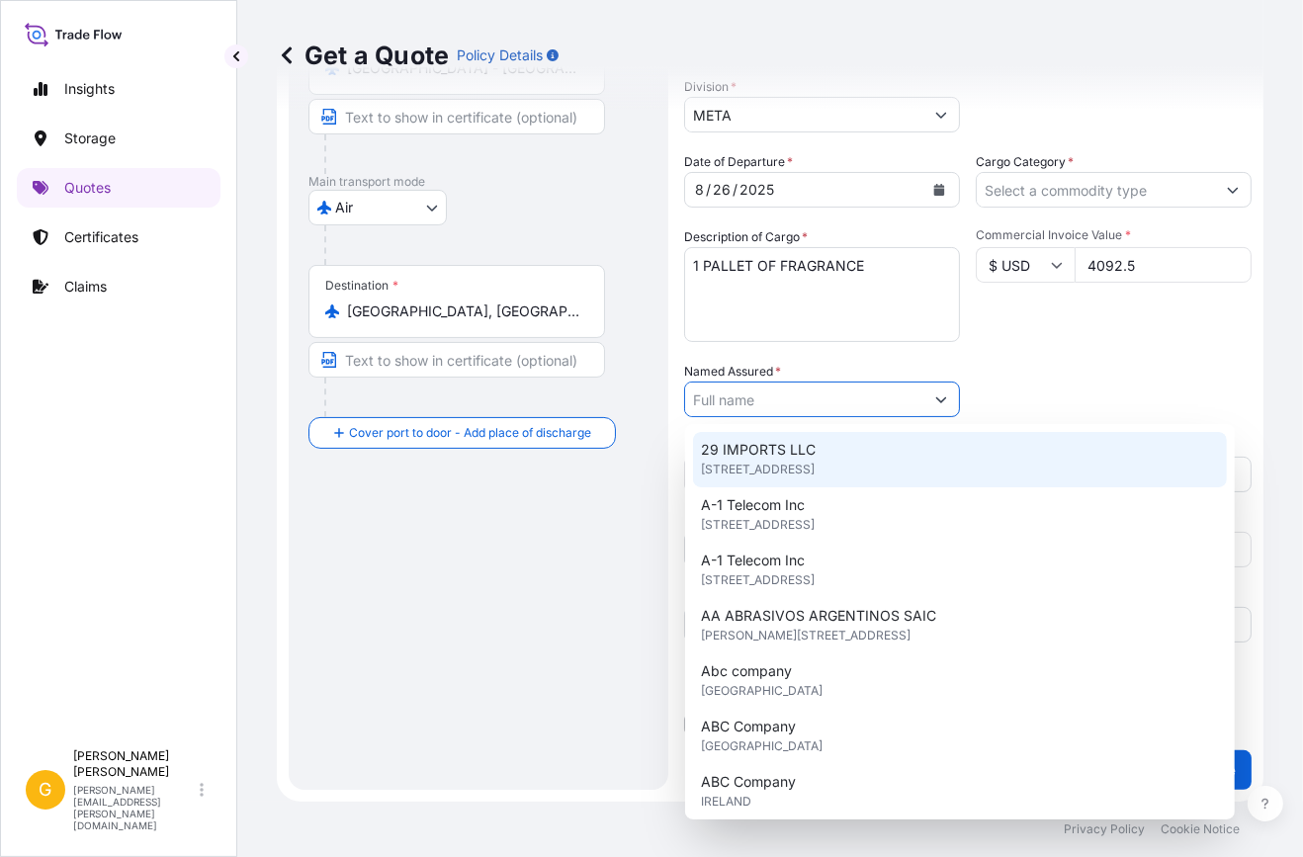
paste input "MOELLHAUSEN ME FZE"
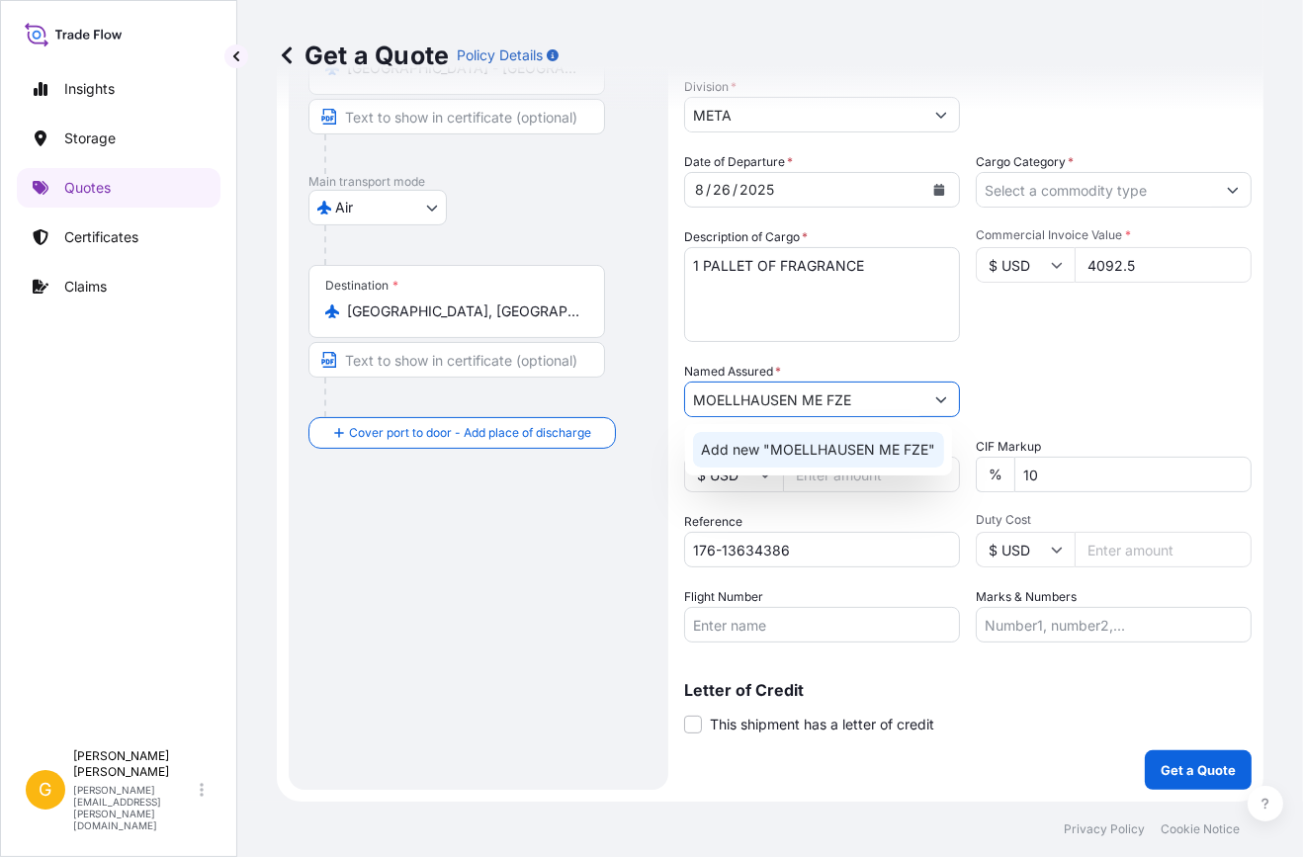
click at [851, 454] on span "Add new "MOELLHAUSEN ME FZE"" at bounding box center [818, 450] width 234 height 20
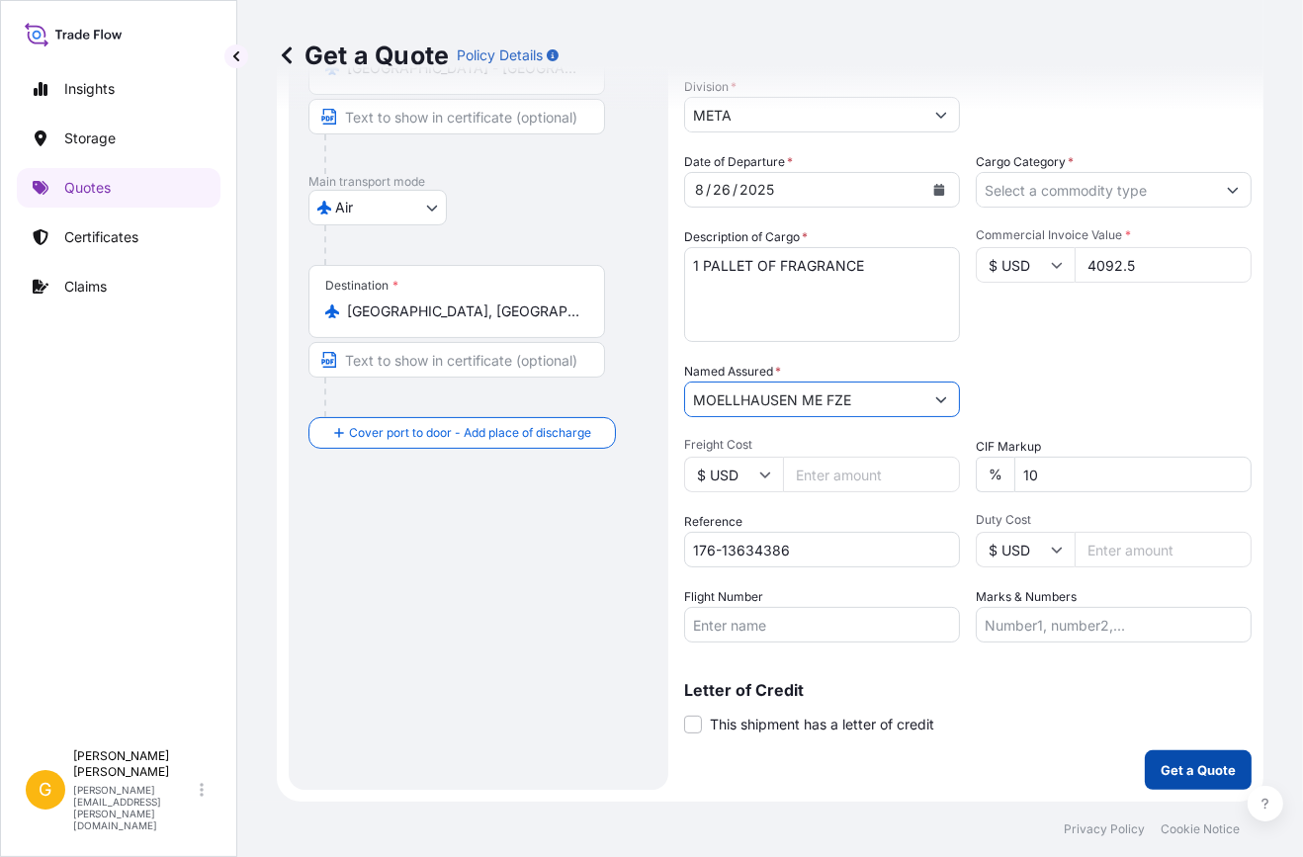
type input "MOELLHAUSEN ME FZE"
click at [1209, 769] on p "Get a Quote" at bounding box center [1197, 770] width 75 height 20
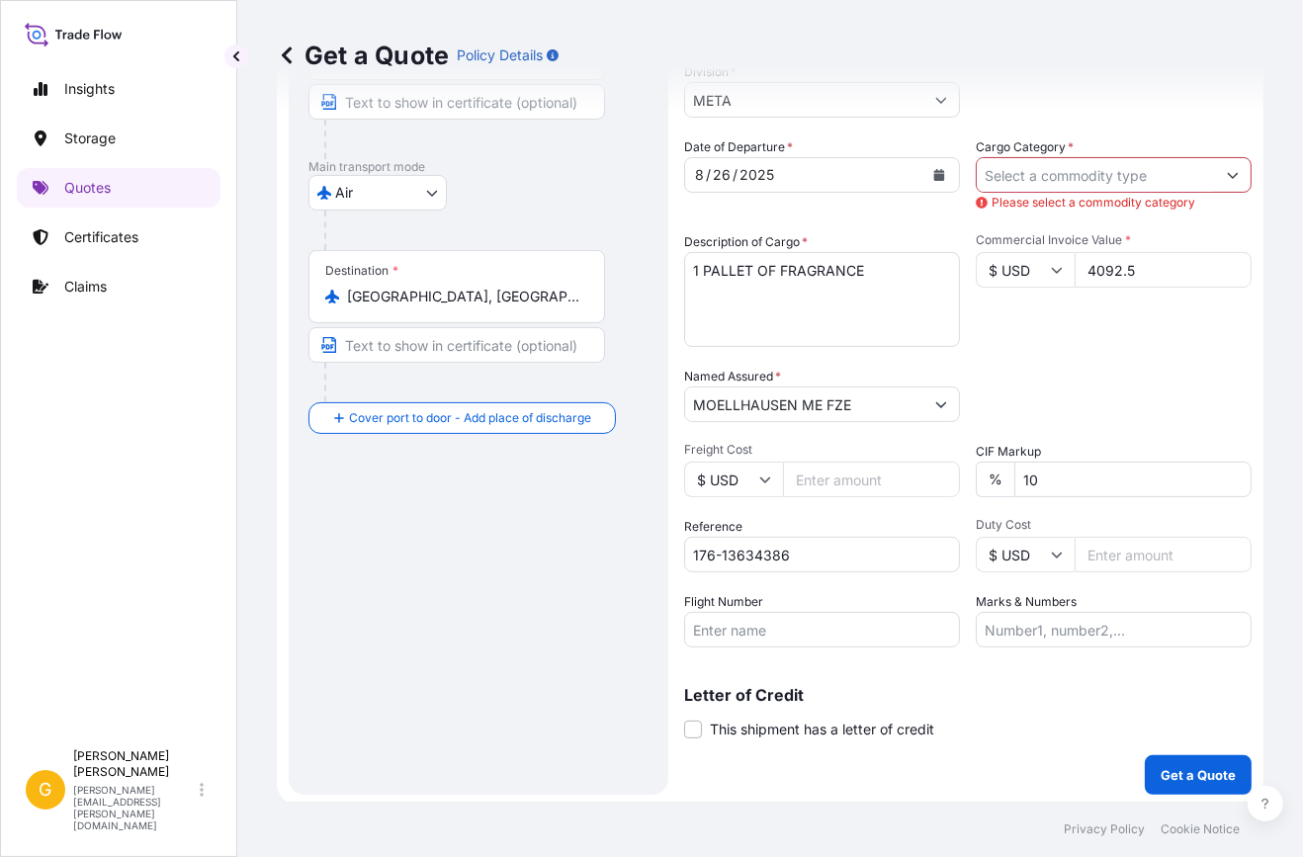
click at [1078, 193] on input "Cargo Category *" at bounding box center [1095, 175] width 238 height 36
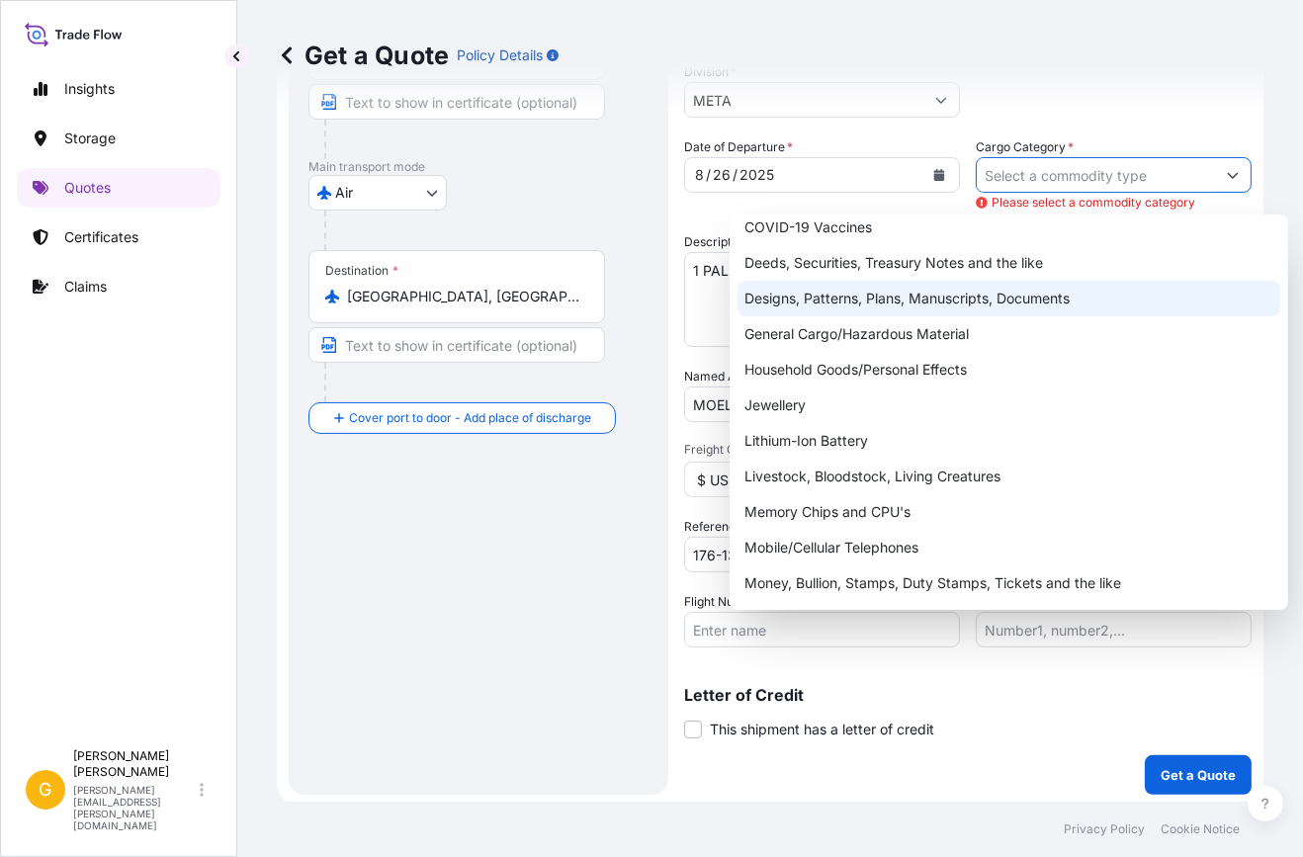
scroll to position [179, 0]
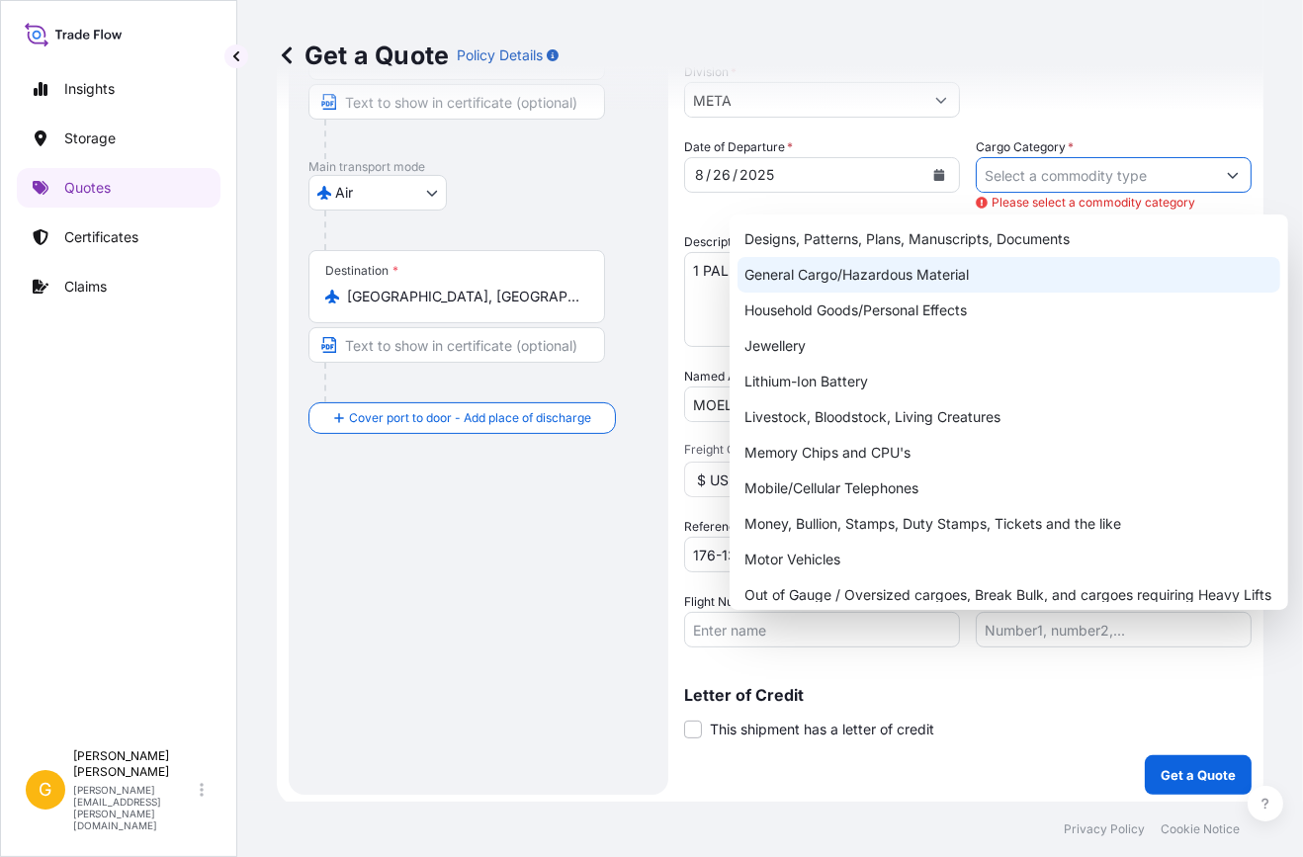
click at [879, 264] on div "General Cargo/Hazardous Material" at bounding box center [1008, 275] width 543 height 36
type input "General Cargo/Hazardous Material"
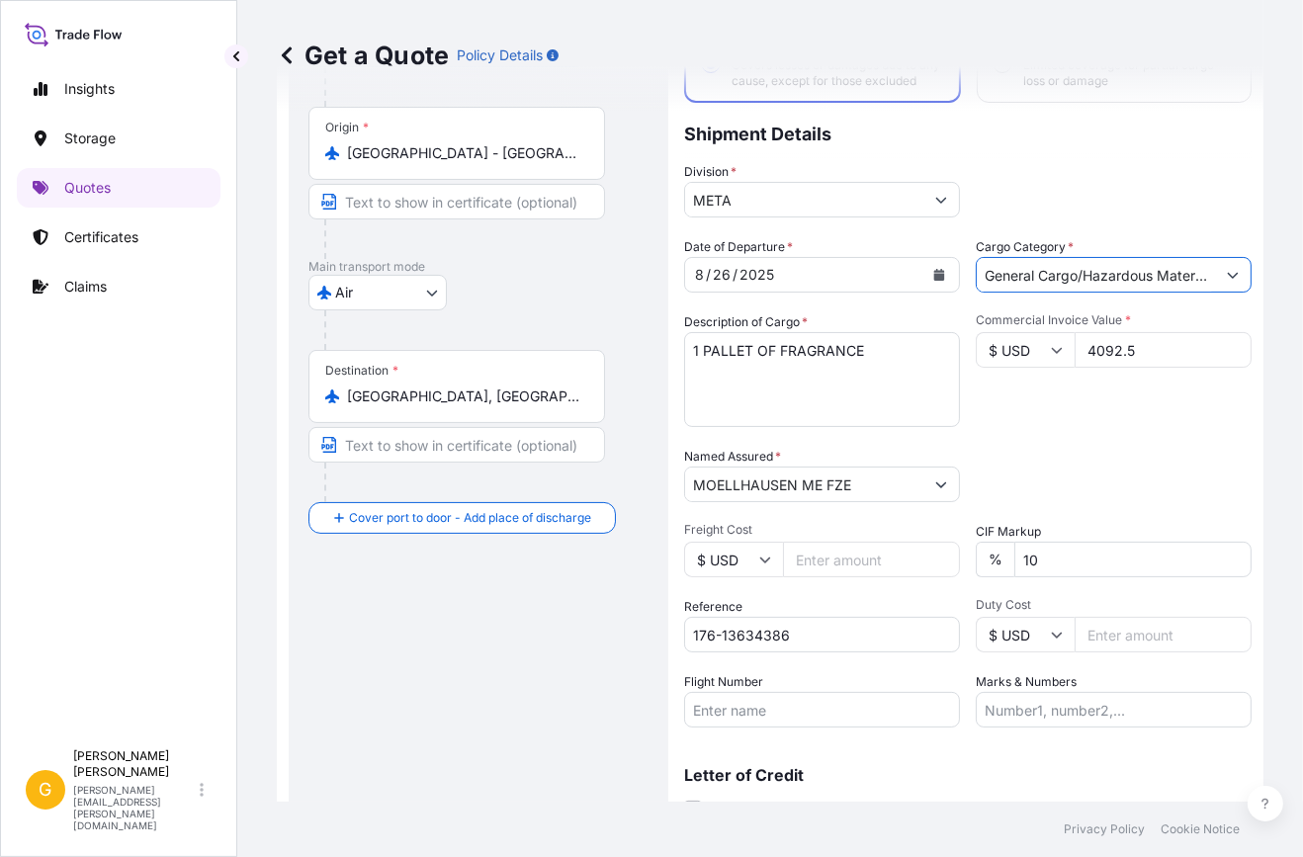
scroll to position [258, 0]
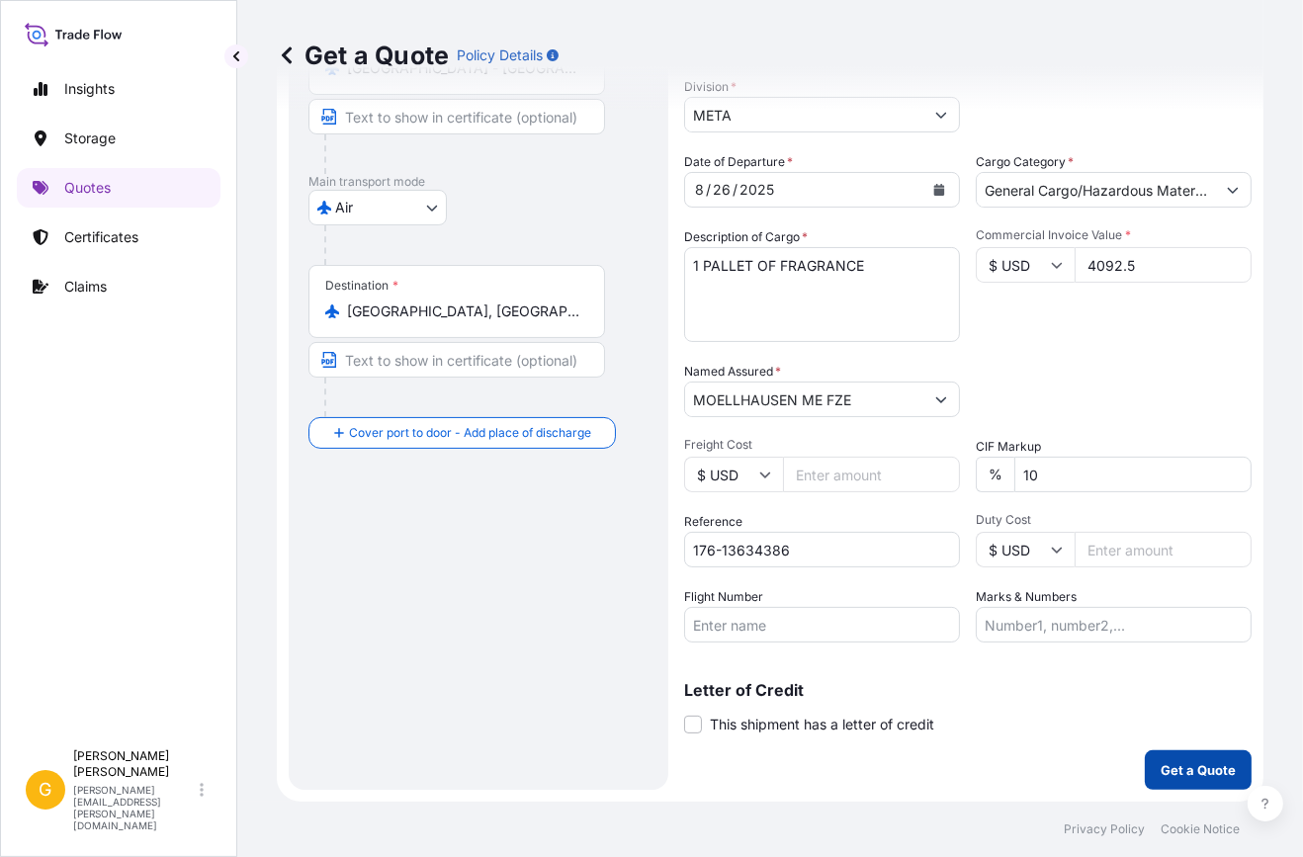
click at [1191, 767] on p "Get a Quote" at bounding box center [1197, 770] width 75 height 20
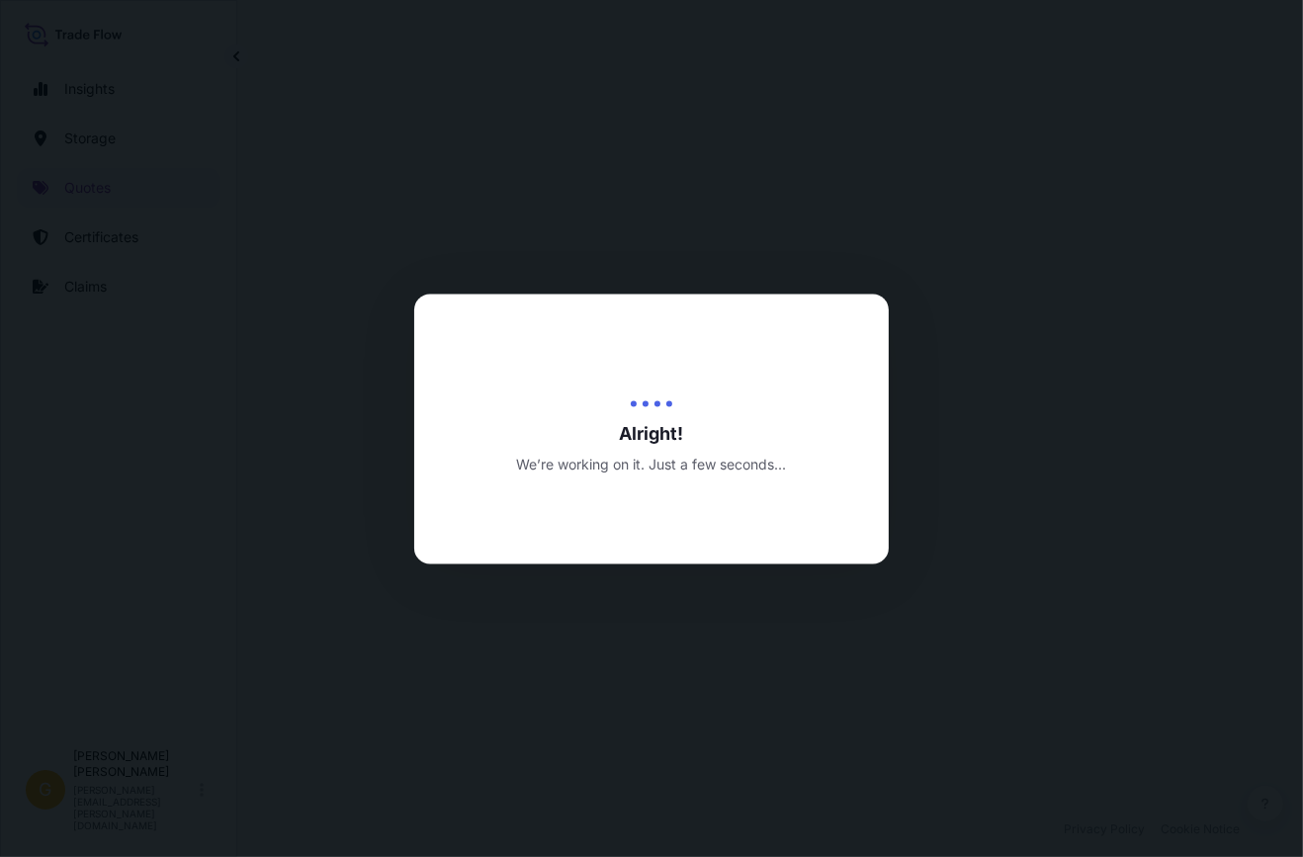
select select "Air"
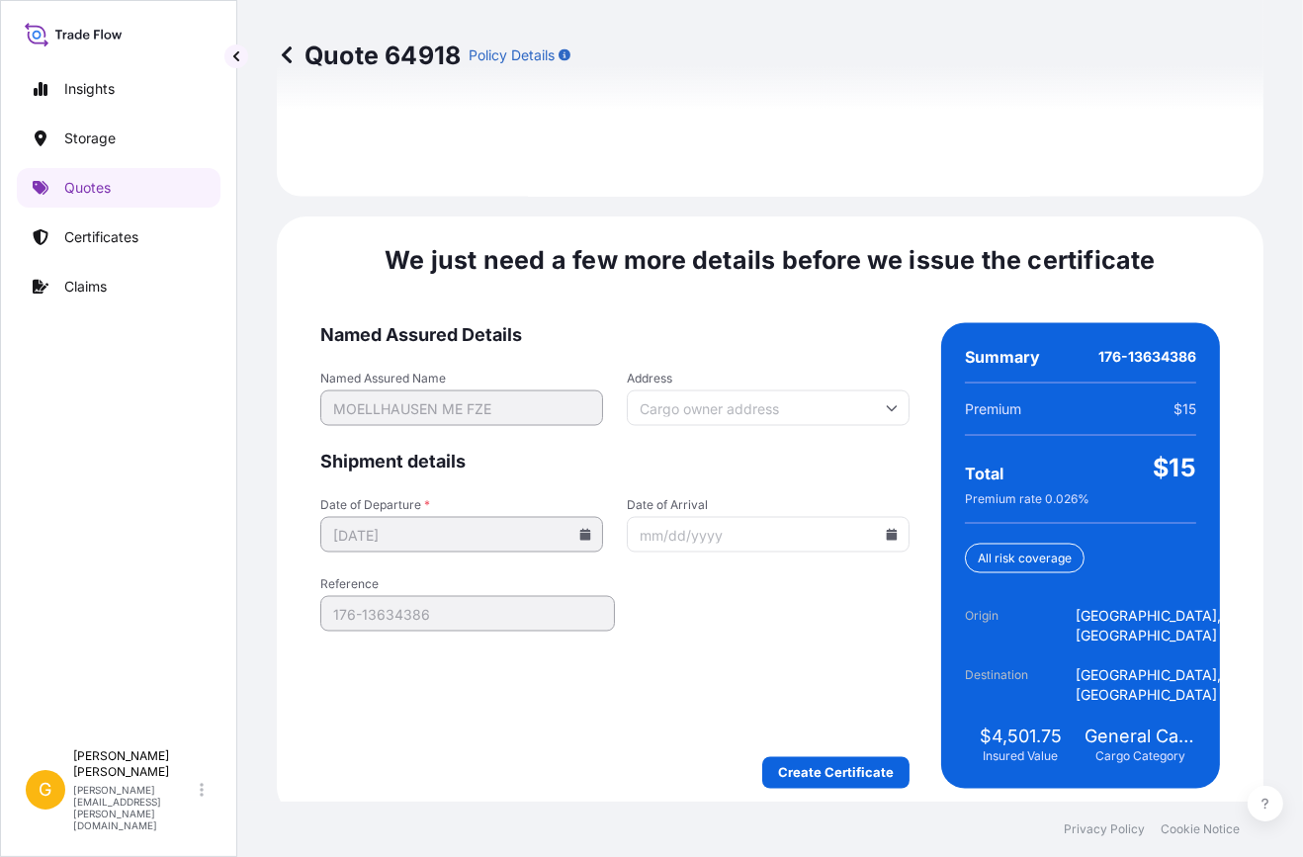
scroll to position [3009, 0]
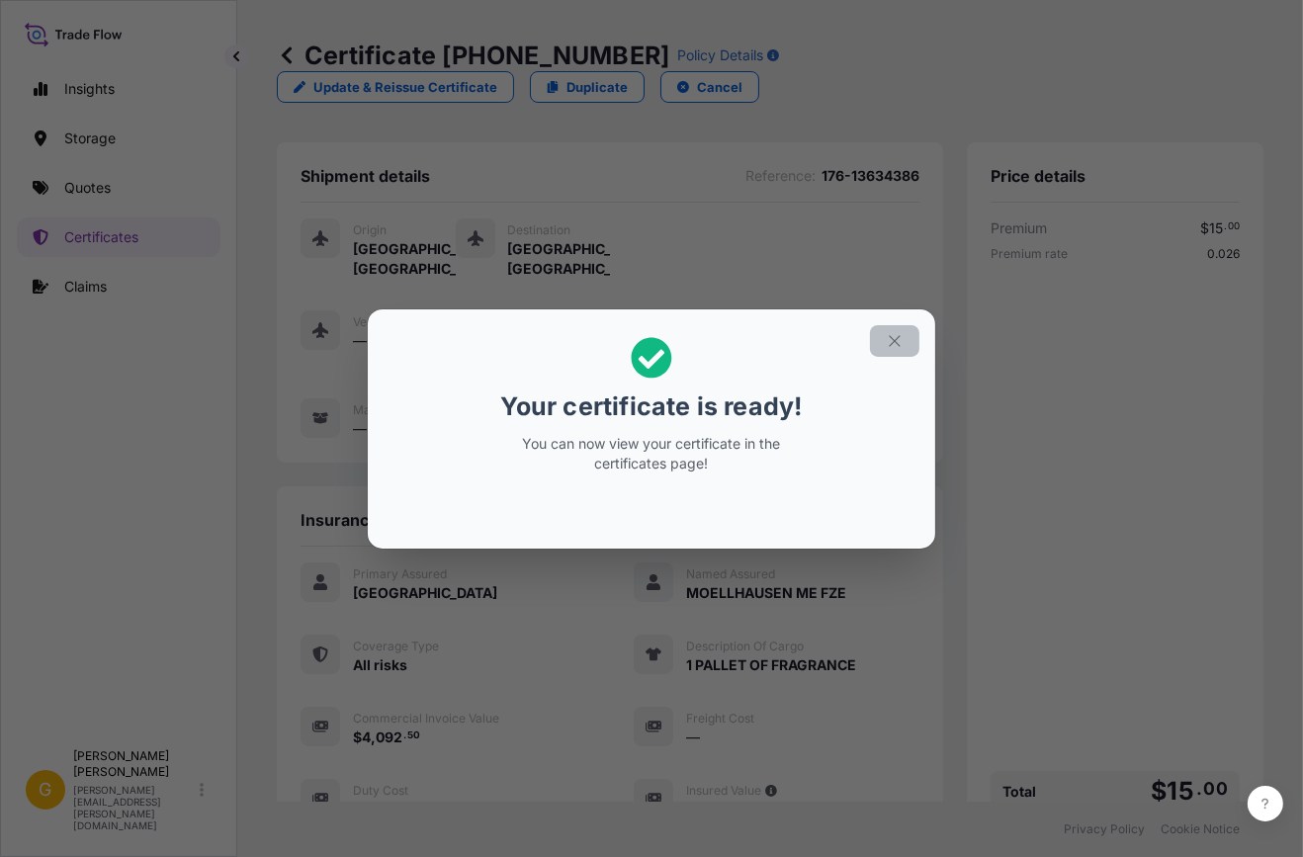
click at [891, 336] on icon "button" at bounding box center [895, 341] width 18 height 18
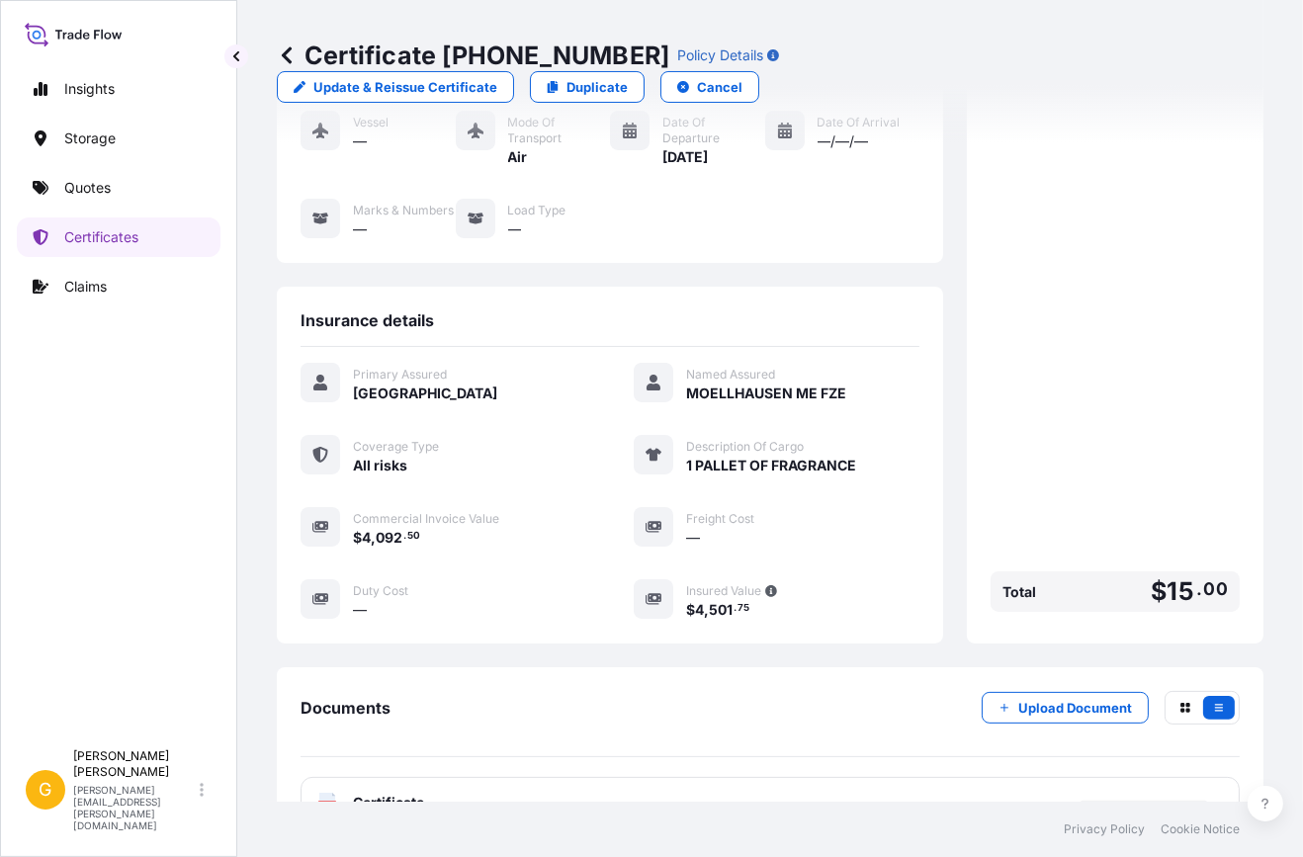
scroll to position [356, 0]
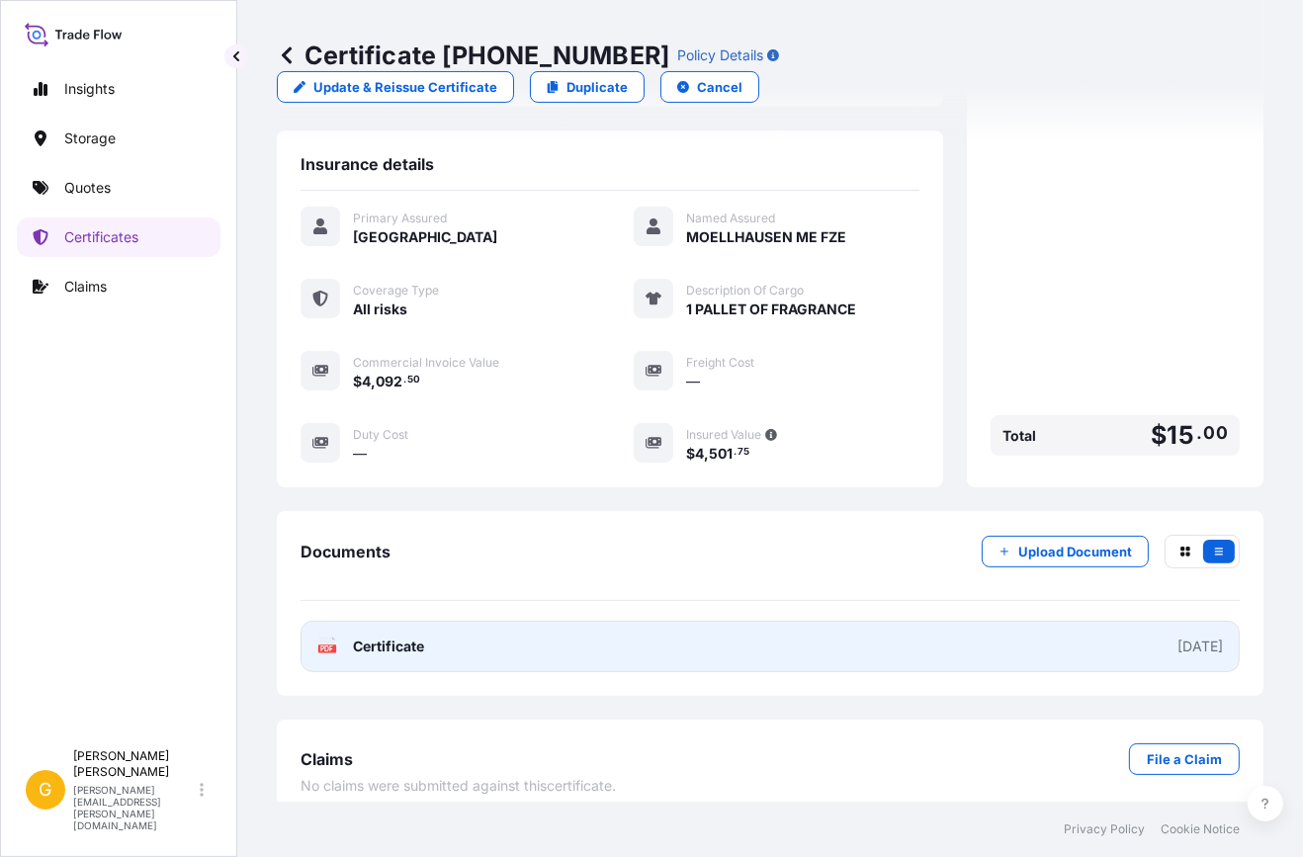
click at [765, 645] on link "PDF Certificate [DATE]" at bounding box center [769, 646] width 939 height 51
